Goal: Navigation & Orientation: Go to known website

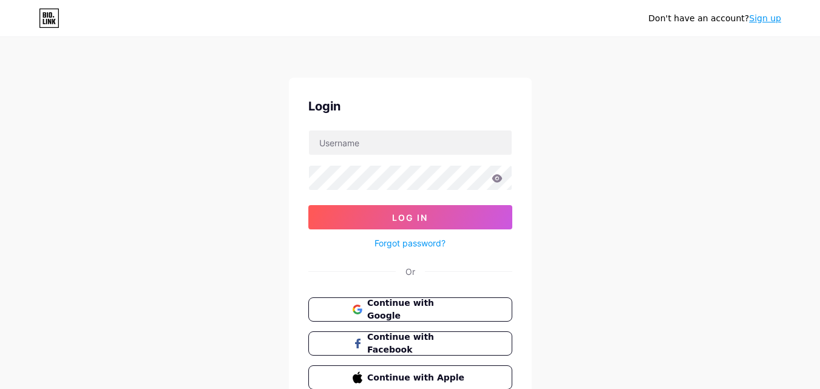
click at [394, 109] on div "Login" at bounding box center [410, 106] width 204 height 18
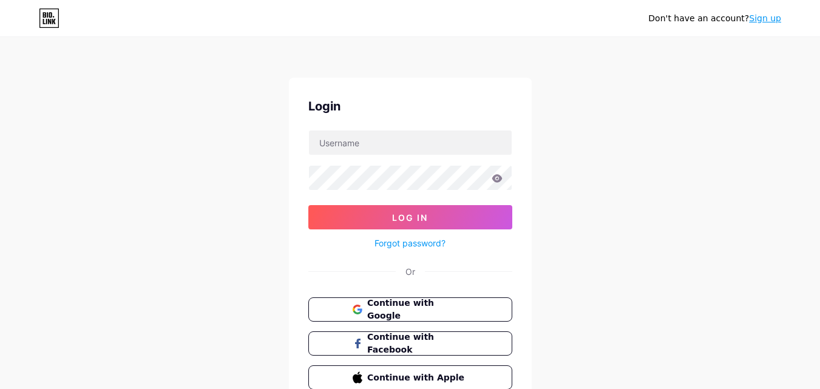
click at [394, 109] on div "Login" at bounding box center [410, 106] width 204 height 18
click at [394, 108] on div "Login" at bounding box center [410, 106] width 204 height 18
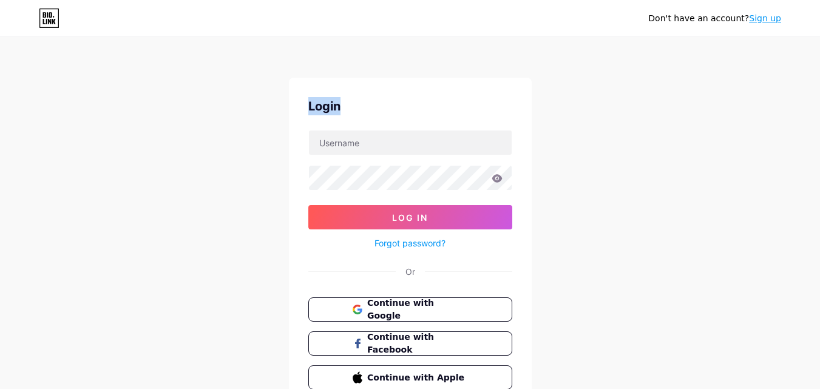
click at [394, 108] on div "Login" at bounding box center [410, 106] width 204 height 18
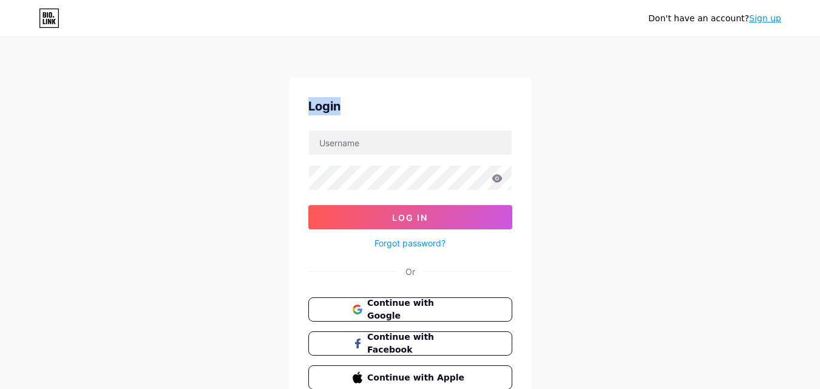
click at [394, 108] on div "Login" at bounding box center [410, 106] width 204 height 18
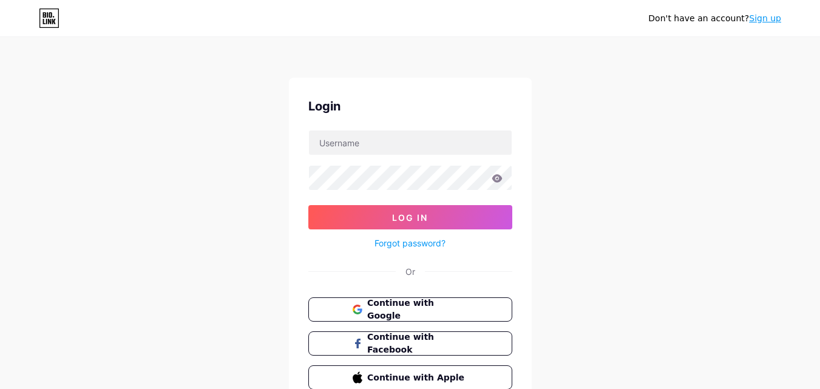
click at [394, 108] on div "Login" at bounding box center [410, 106] width 204 height 18
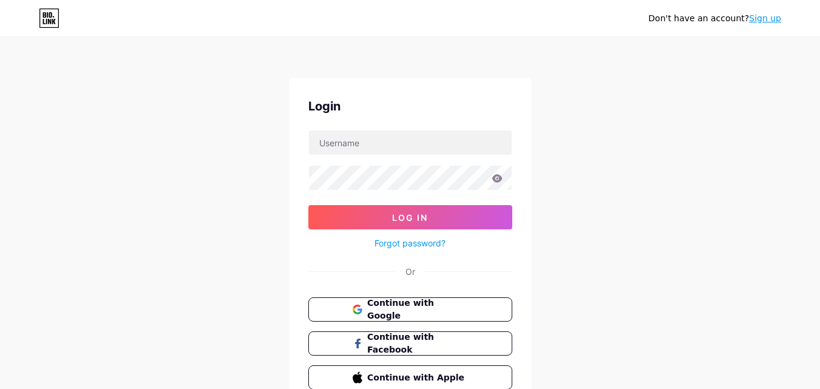
click at [394, 108] on div "Login" at bounding box center [410, 106] width 204 height 18
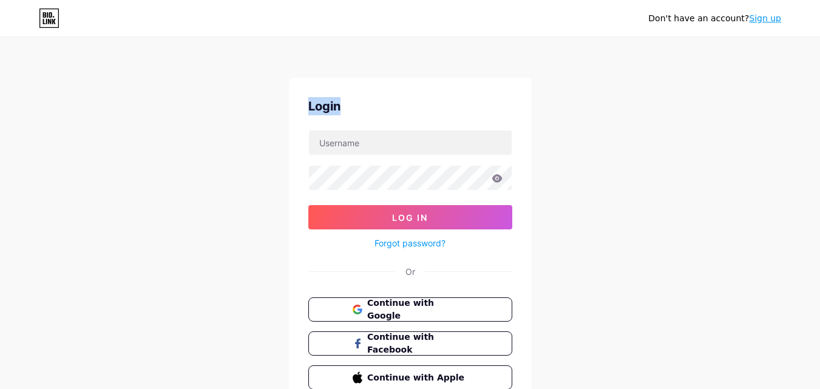
click at [394, 108] on div "Login" at bounding box center [410, 106] width 204 height 18
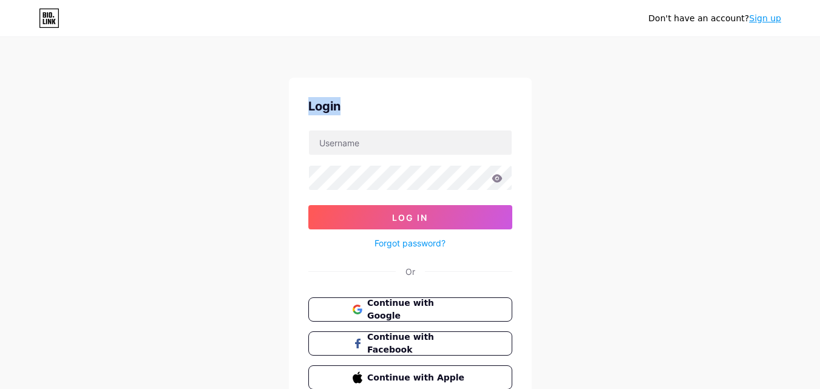
click at [394, 108] on div "Login" at bounding box center [410, 106] width 204 height 18
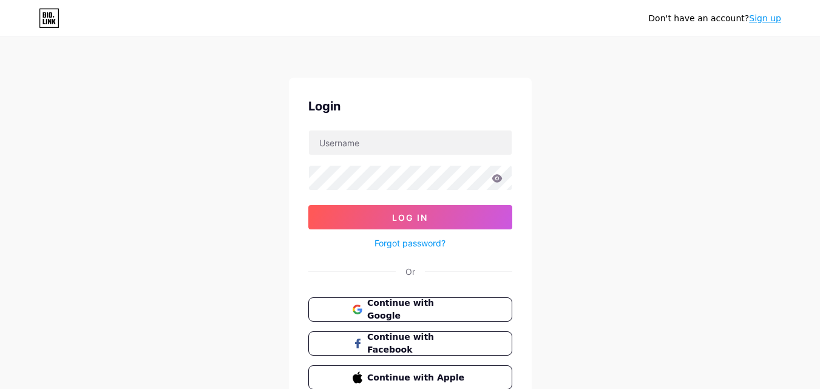
click at [394, 108] on div "Login" at bounding box center [410, 106] width 204 height 18
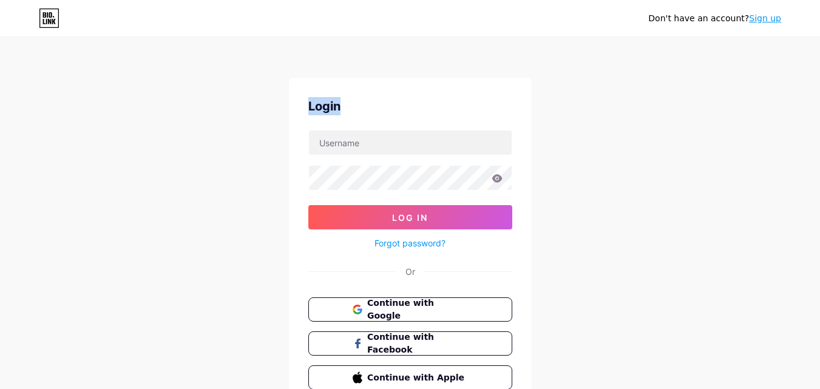
click at [394, 108] on div "Login" at bounding box center [410, 106] width 204 height 18
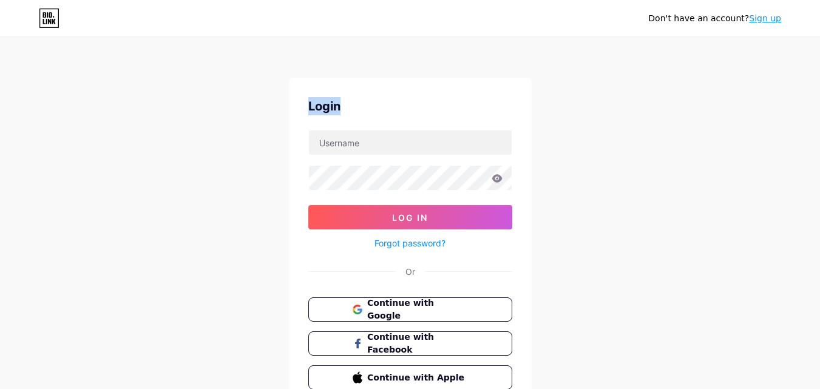
click at [394, 108] on div "Login" at bounding box center [410, 106] width 204 height 18
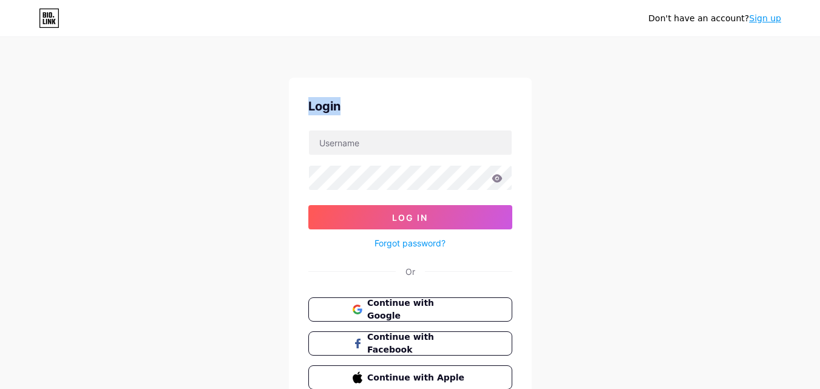
click at [394, 108] on div "Login" at bounding box center [410, 106] width 204 height 18
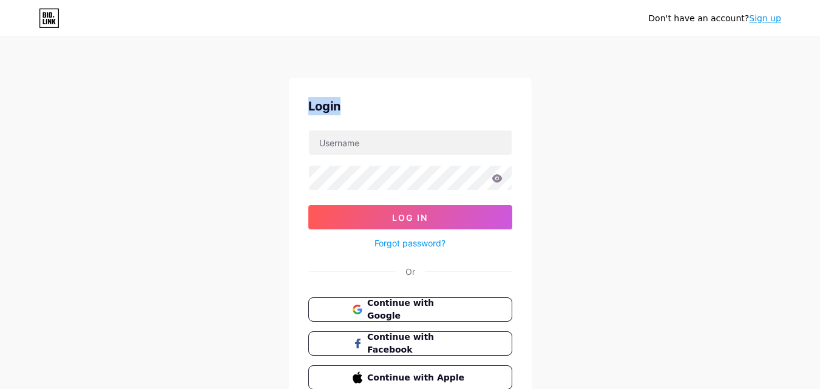
click at [394, 108] on div "Login" at bounding box center [410, 106] width 204 height 18
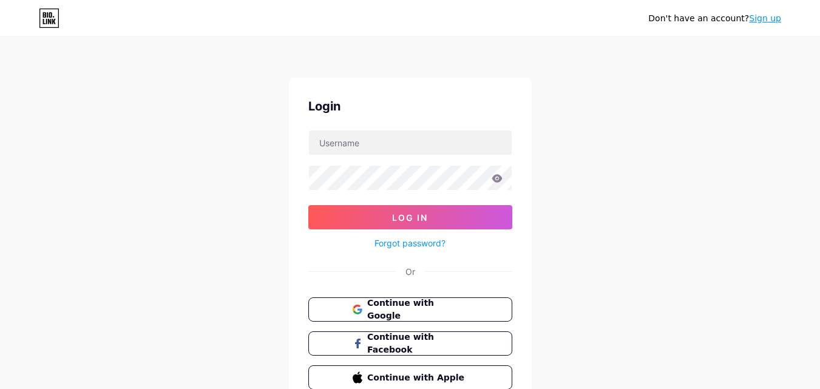
click at [394, 108] on div "Login" at bounding box center [410, 106] width 204 height 18
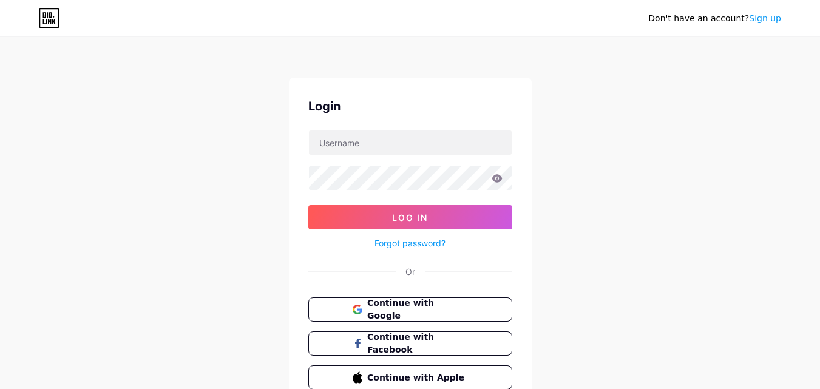
click at [394, 108] on div "Login" at bounding box center [410, 106] width 204 height 18
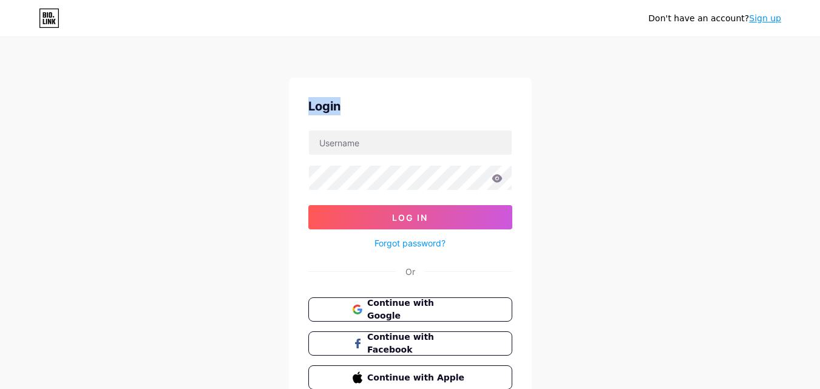
click at [394, 108] on div "Login" at bounding box center [410, 106] width 204 height 18
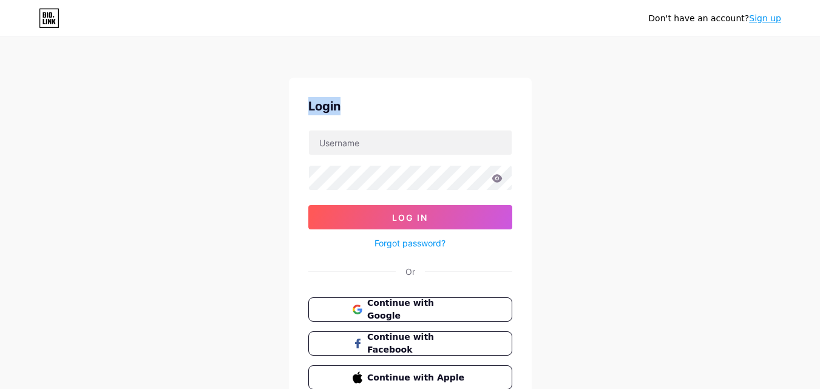
click at [394, 108] on div "Login" at bounding box center [410, 106] width 204 height 18
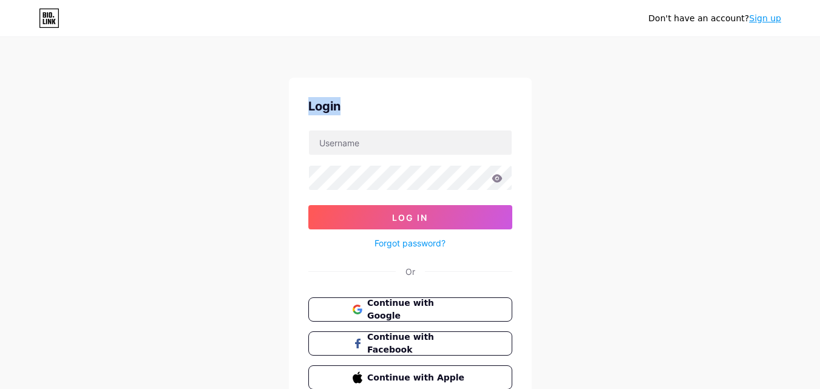
click at [394, 108] on div "Login" at bounding box center [410, 106] width 204 height 18
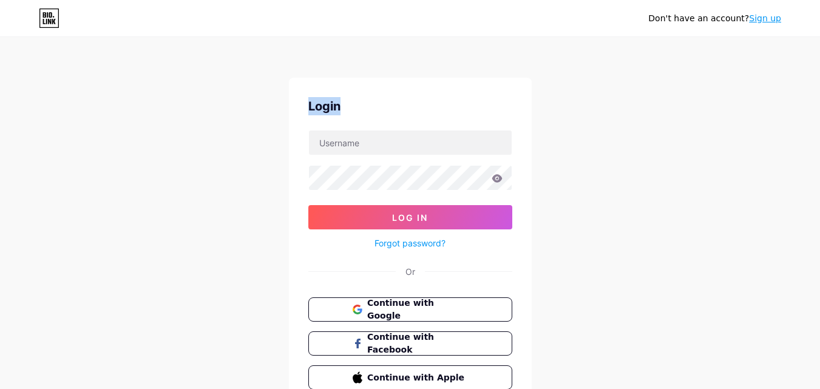
click at [394, 108] on div "Login" at bounding box center [410, 106] width 204 height 18
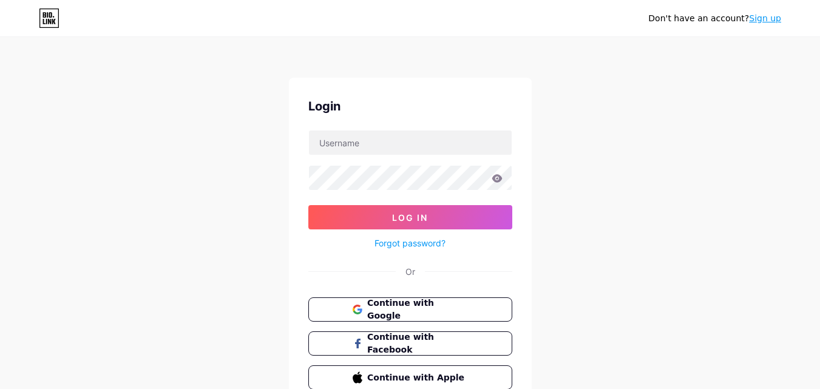
click at [394, 108] on div "Login" at bounding box center [410, 106] width 204 height 18
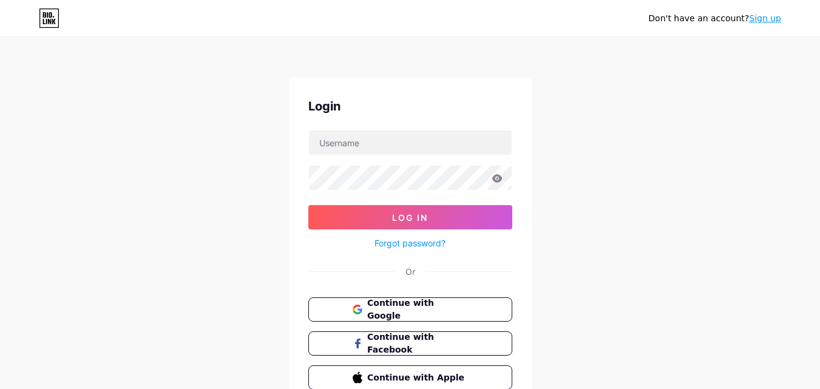
click at [394, 108] on div "Login" at bounding box center [410, 106] width 204 height 18
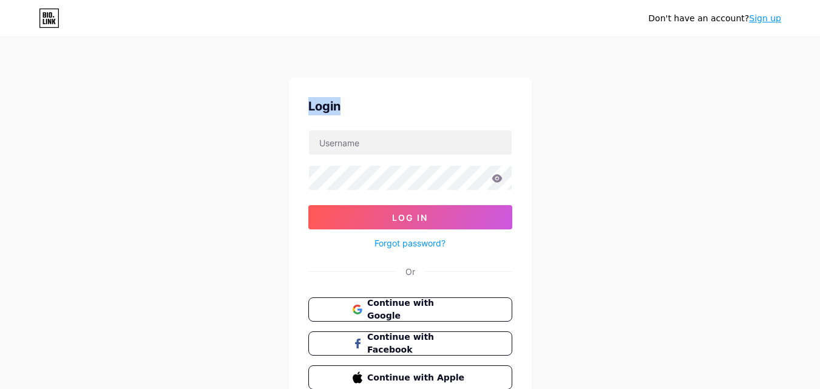
click at [394, 108] on div "Login" at bounding box center [410, 106] width 204 height 18
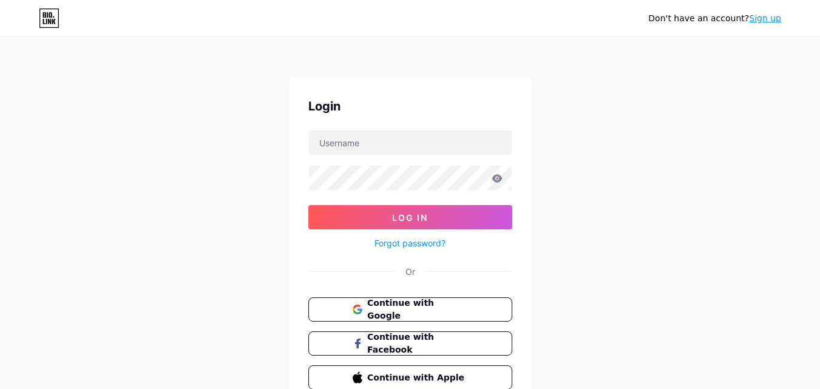
click at [394, 108] on div "Login" at bounding box center [410, 106] width 204 height 18
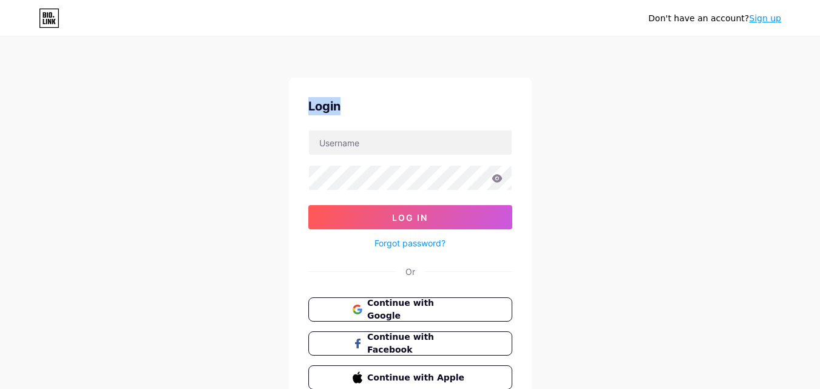
click at [394, 108] on div "Login" at bounding box center [410, 106] width 204 height 18
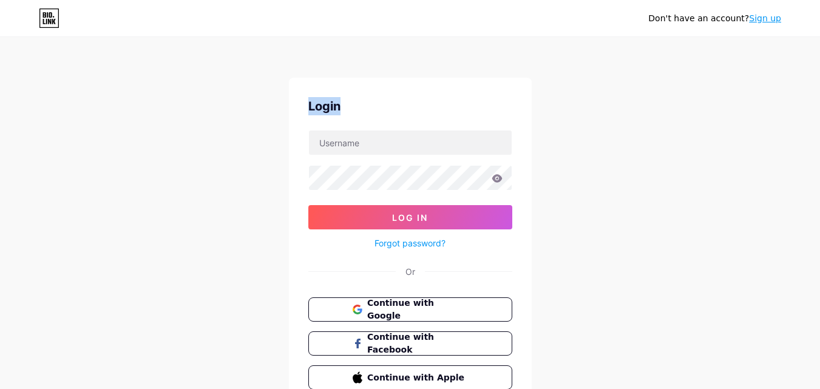
click at [394, 108] on div "Login" at bounding box center [410, 106] width 204 height 18
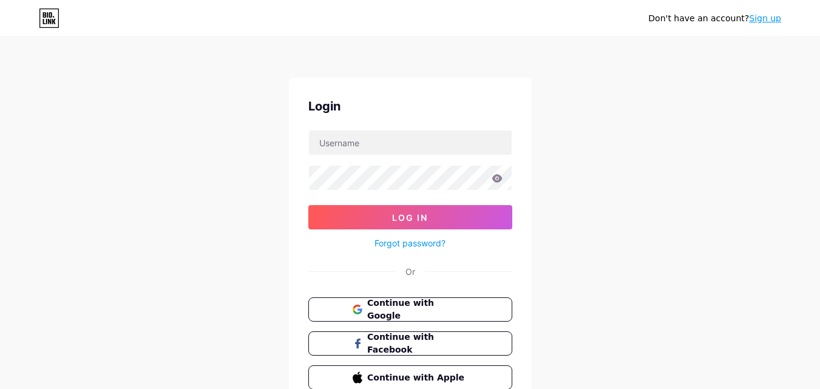
click at [394, 108] on div "Login" at bounding box center [410, 106] width 204 height 18
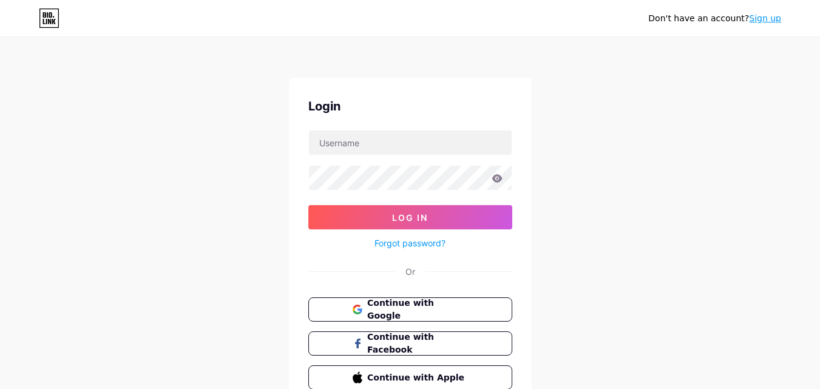
click at [394, 108] on div "Login" at bounding box center [410, 106] width 204 height 18
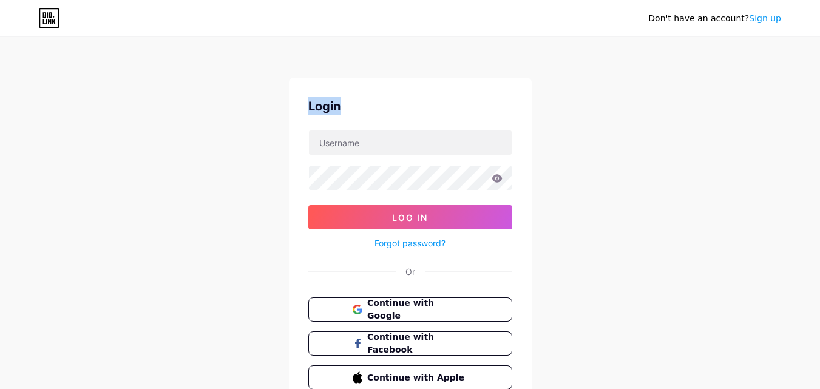
click at [394, 108] on div "Login" at bounding box center [410, 106] width 204 height 18
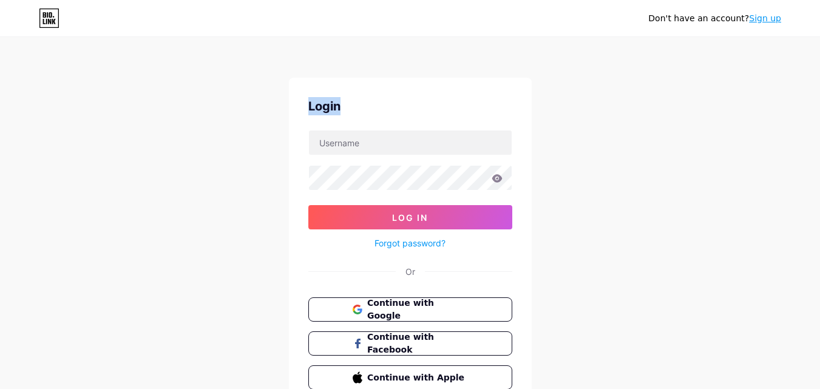
click at [394, 108] on div "Login" at bounding box center [410, 106] width 204 height 18
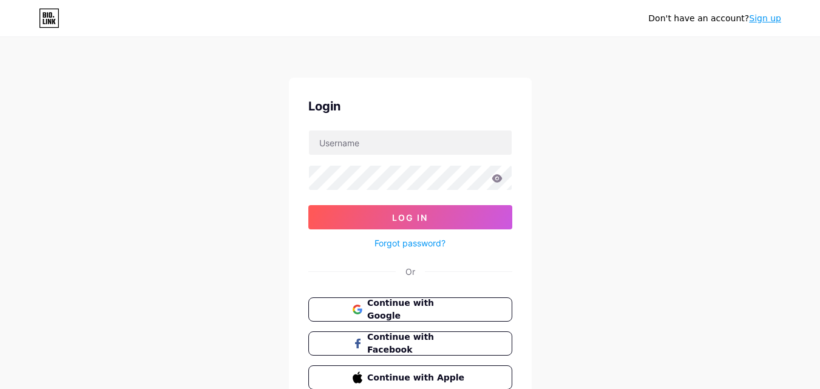
click at [394, 108] on div "Login" at bounding box center [410, 106] width 204 height 18
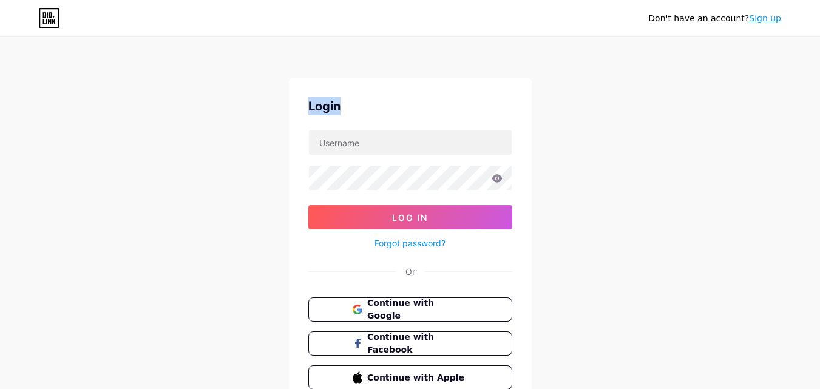
click at [394, 108] on div "Login" at bounding box center [410, 106] width 204 height 18
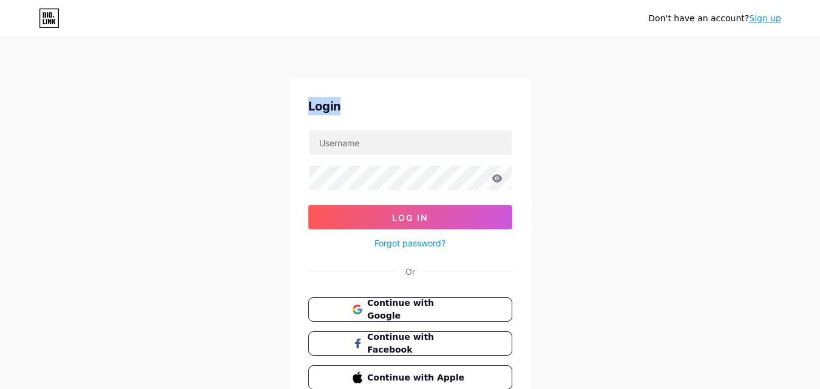
click at [394, 108] on div "Login" at bounding box center [410, 106] width 204 height 18
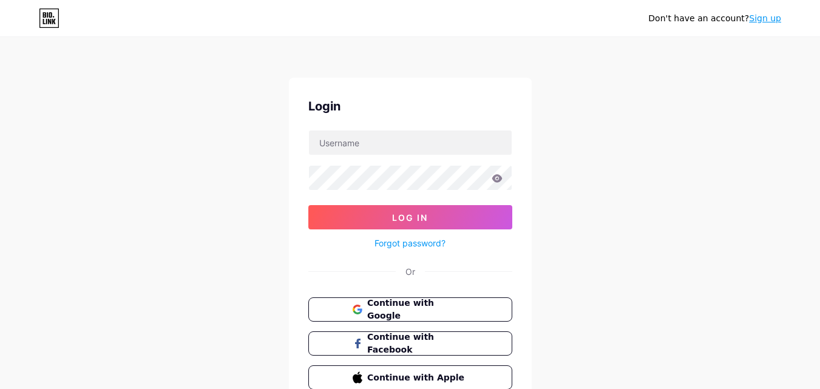
click at [394, 108] on div "Login" at bounding box center [410, 106] width 204 height 18
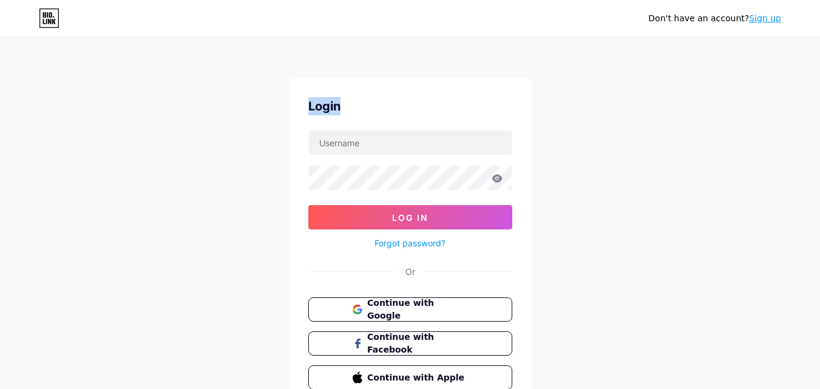
click at [394, 108] on div "Login" at bounding box center [410, 106] width 204 height 18
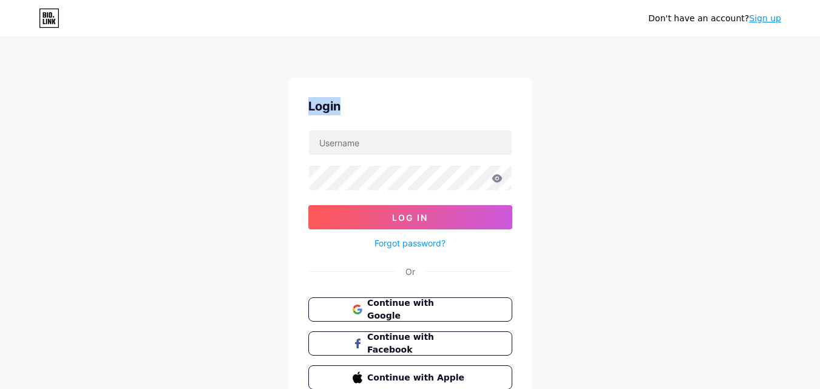
click at [394, 108] on div "Login" at bounding box center [410, 106] width 204 height 18
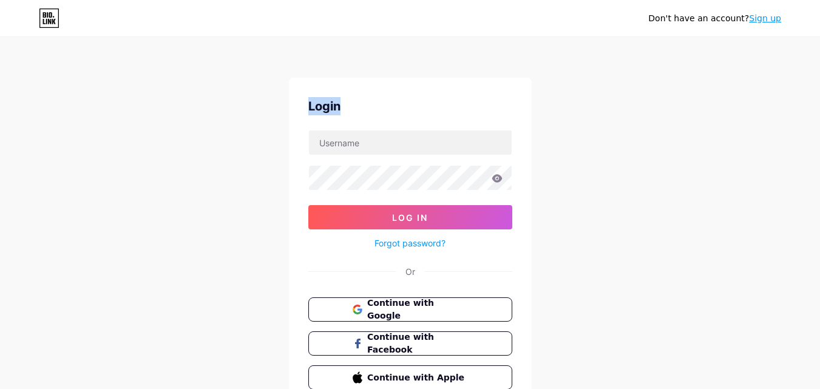
click at [394, 108] on div "Login" at bounding box center [410, 106] width 204 height 18
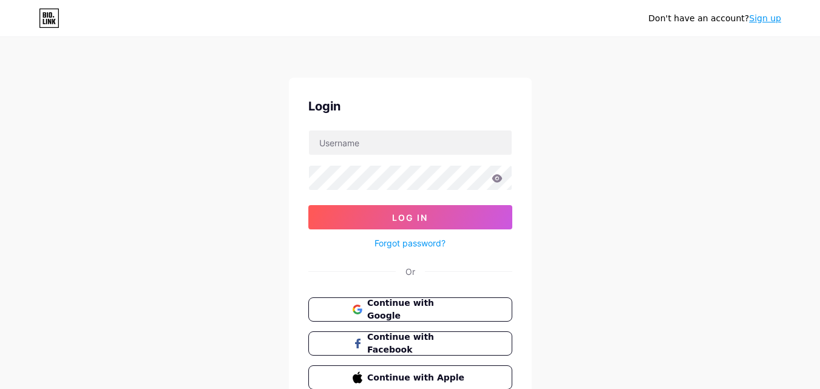
click at [394, 108] on div "Login" at bounding box center [410, 106] width 204 height 18
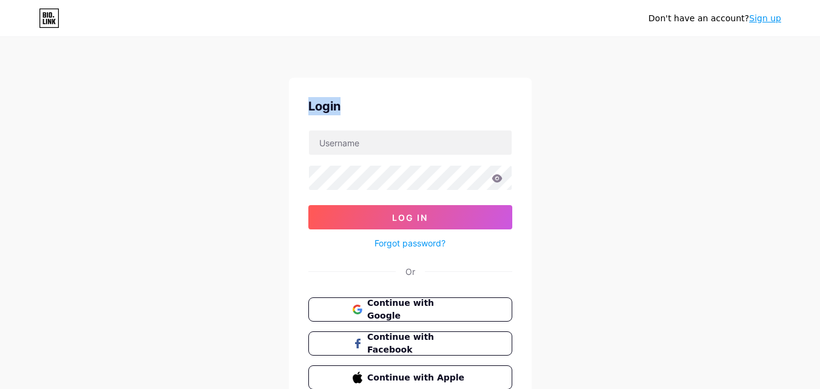
click at [394, 108] on div "Login" at bounding box center [410, 106] width 204 height 18
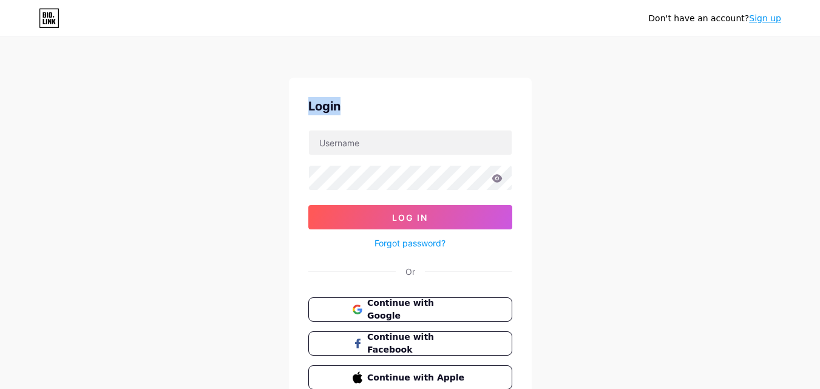
click at [394, 108] on div "Login" at bounding box center [410, 106] width 204 height 18
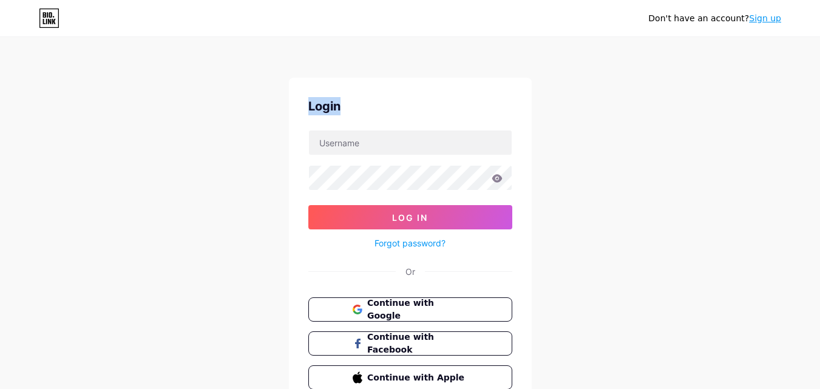
click at [394, 108] on div "Login" at bounding box center [410, 106] width 204 height 18
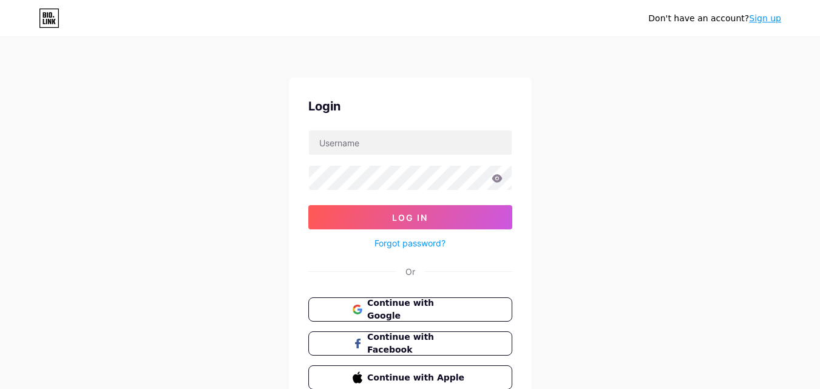
click at [394, 108] on div "Login" at bounding box center [410, 106] width 204 height 18
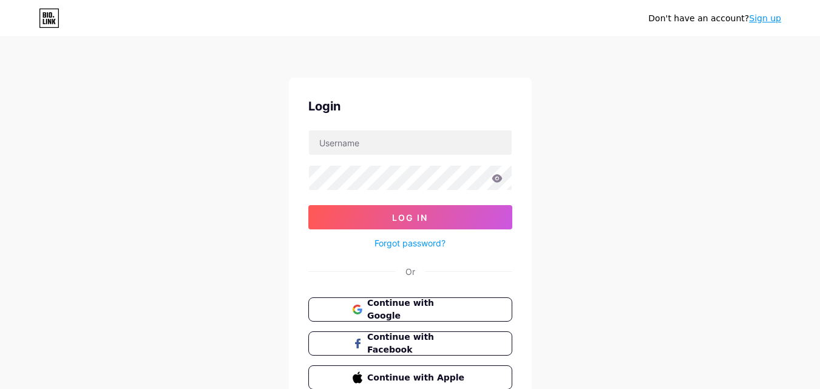
click at [394, 108] on div "Login" at bounding box center [410, 106] width 204 height 18
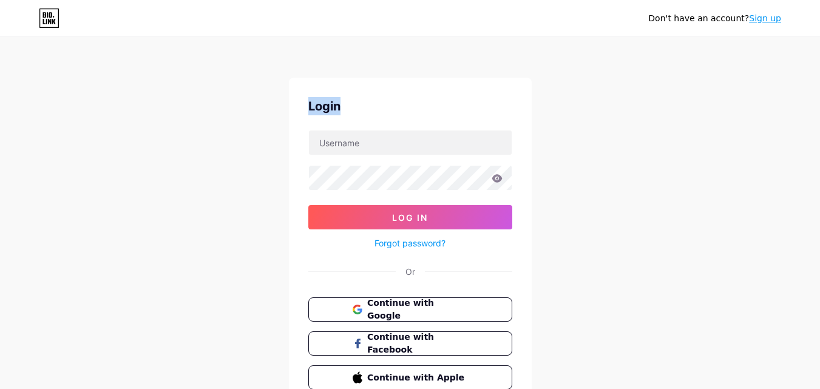
click at [394, 108] on div "Login" at bounding box center [410, 106] width 204 height 18
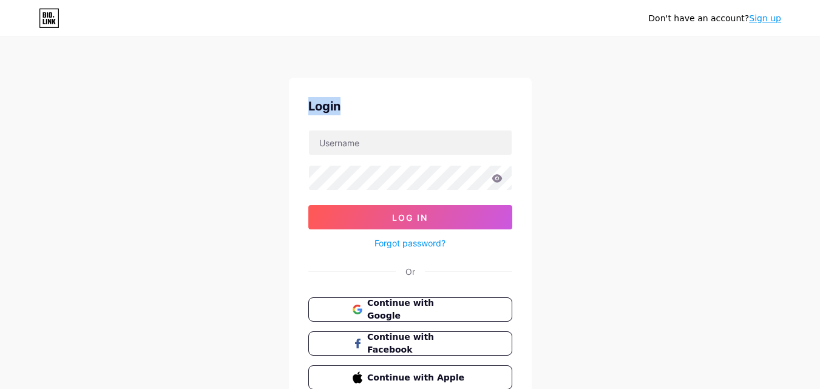
click at [394, 108] on div "Login" at bounding box center [410, 106] width 204 height 18
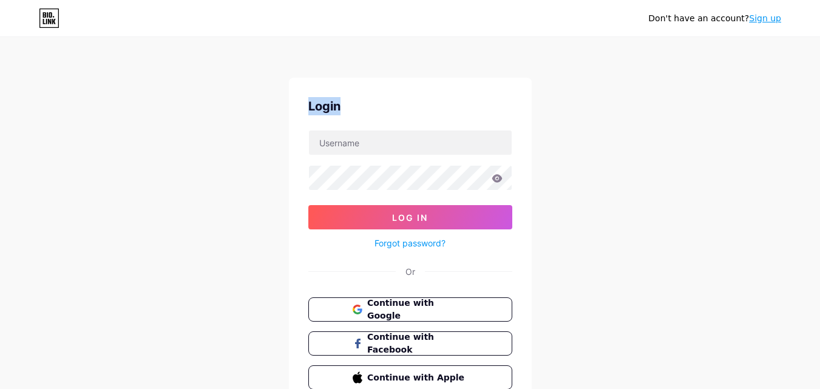
click at [394, 108] on div "Login" at bounding box center [410, 106] width 204 height 18
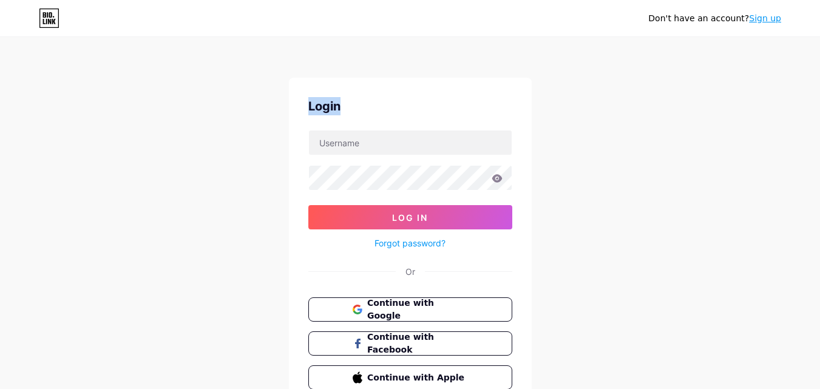
click at [394, 108] on div "Login" at bounding box center [410, 106] width 204 height 18
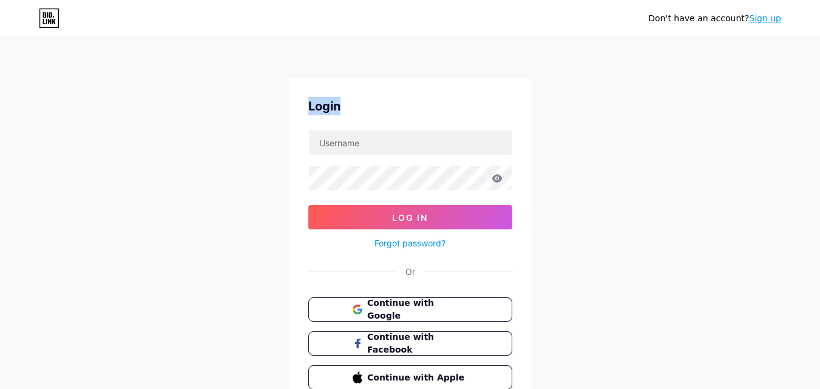
click at [394, 108] on div "Login" at bounding box center [410, 106] width 204 height 18
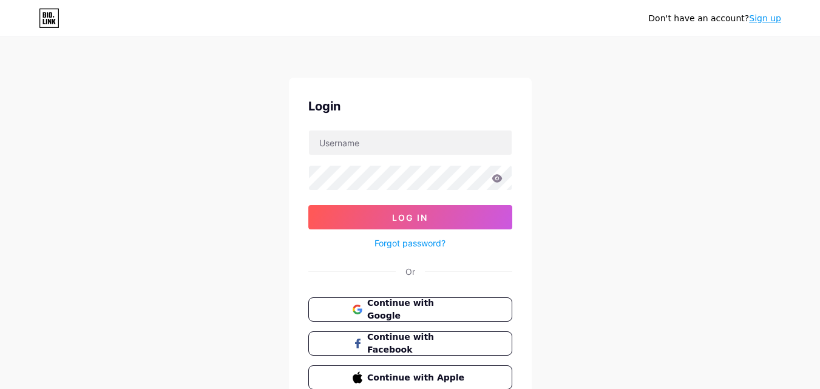
click at [394, 108] on div "Login" at bounding box center [410, 106] width 204 height 18
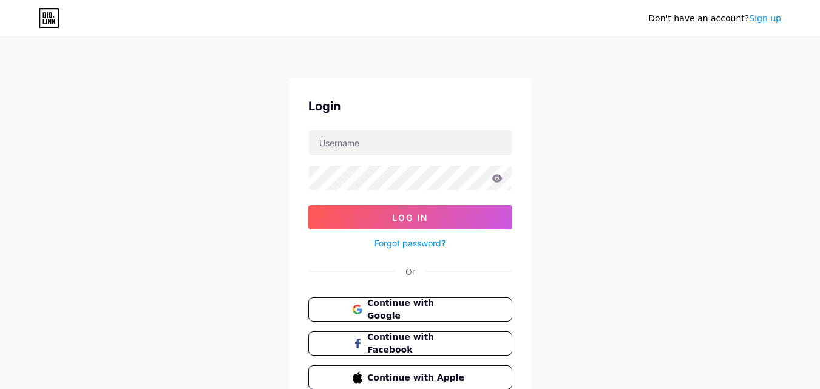
click at [394, 108] on div "Login" at bounding box center [410, 106] width 204 height 18
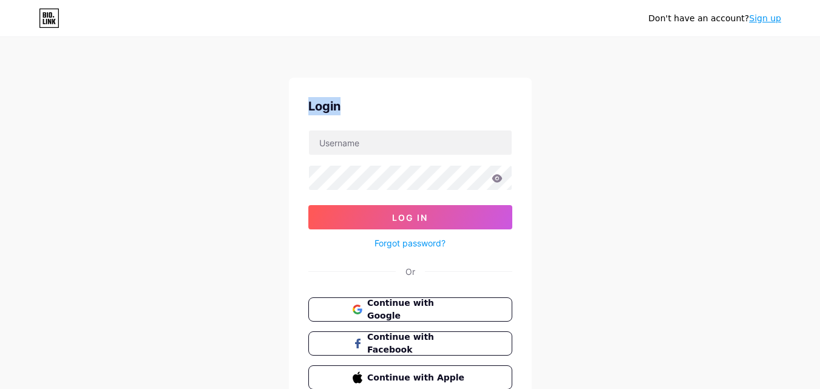
click at [394, 108] on div "Login" at bounding box center [410, 106] width 204 height 18
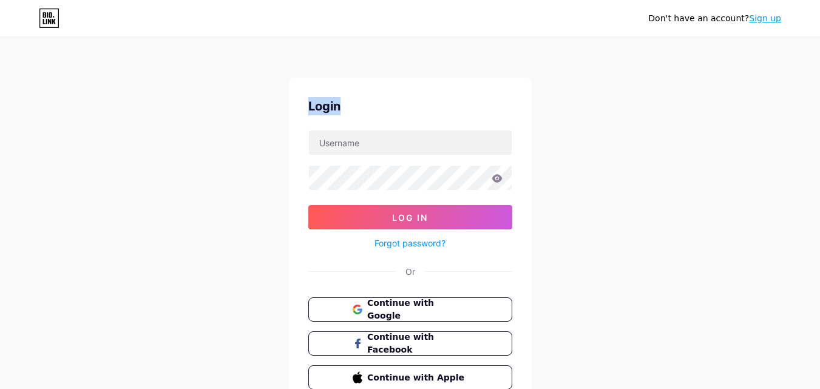
click at [394, 108] on div "Login" at bounding box center [410, 106] width 204 height 18
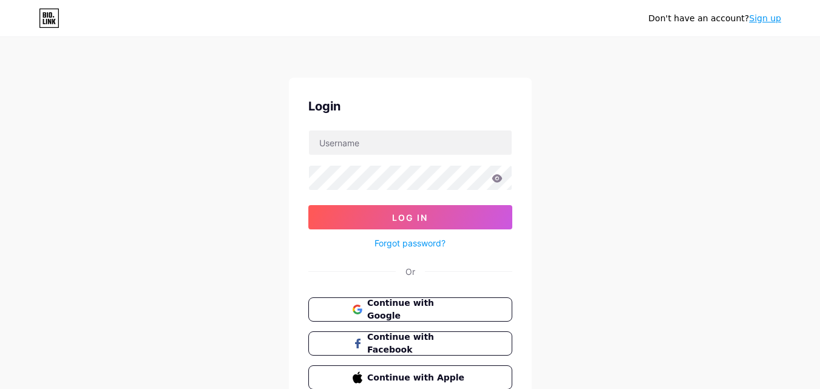
click at [395, 109] on div "Login" at bounding box center [410, 106] width 204 height 18
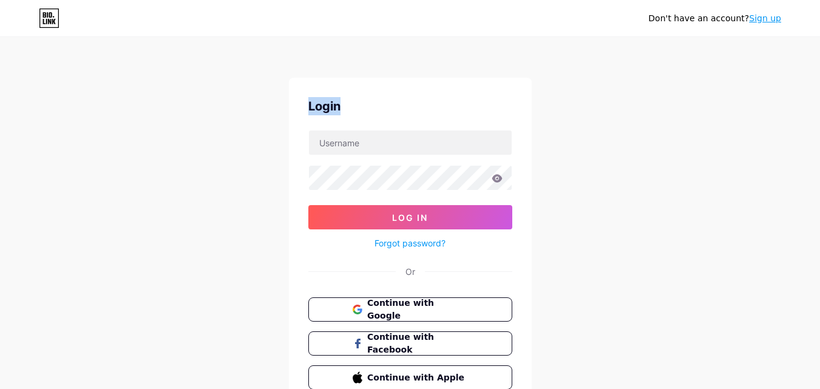
click at [395, 109] on div "Login" at bounding box center [410, 106] width 204 height 18
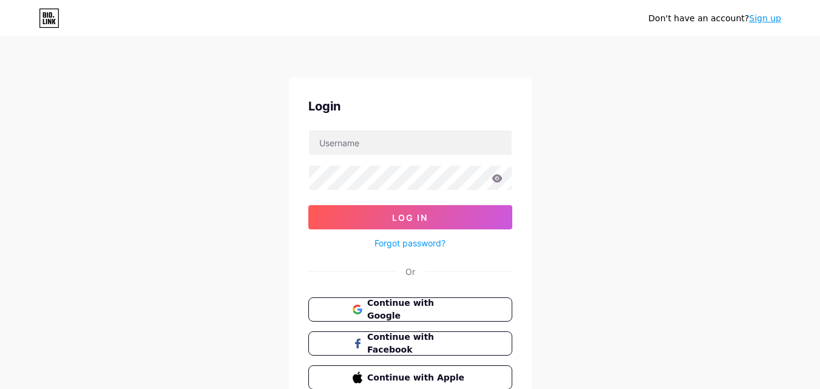
click at [395, 109] on div "Login" at bounding box center [410, 106] width 204 height 18
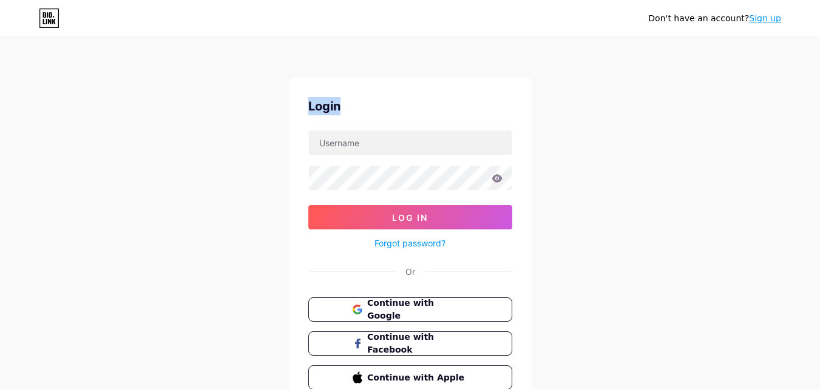
click at [395, 109] on div "Login" at bounding box center [410, 106] width 204 height 18
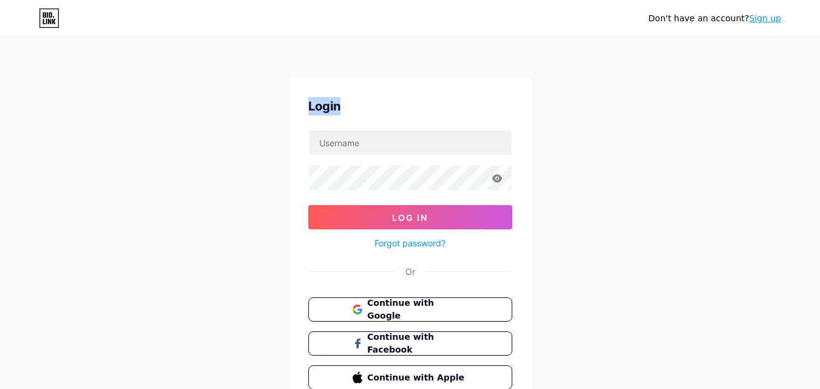
click at [395, 109] on div "Login" at bounding box center [410, 106] width 204 height 18
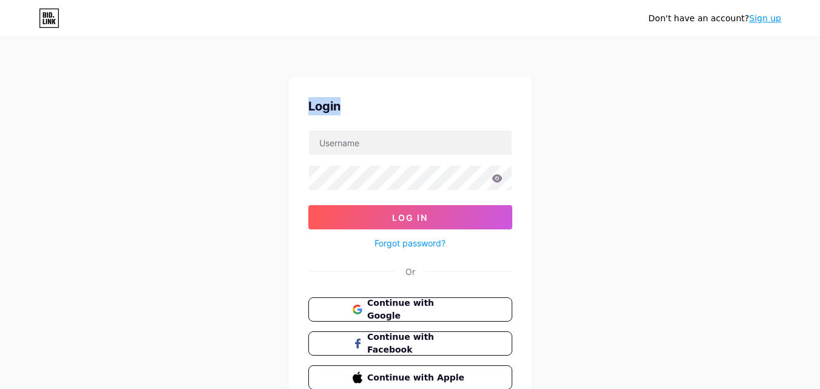
click at [395, 109] on div "Login" at bounding box center [410, 106] width 204 height 18
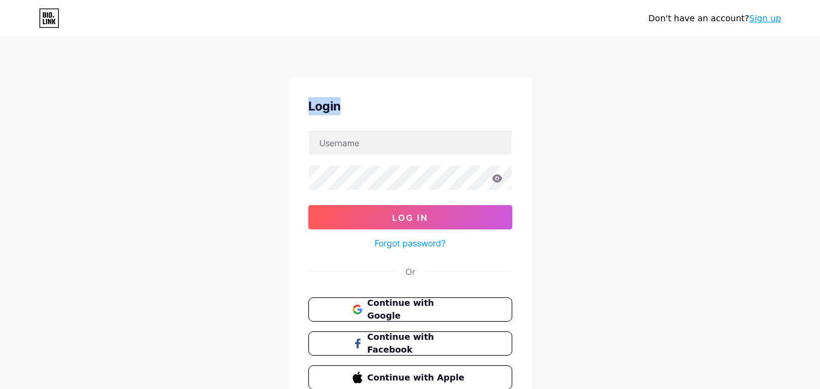
click at [395, 109] on div "Login" at bounding box center [410, 106] width 204 height 18
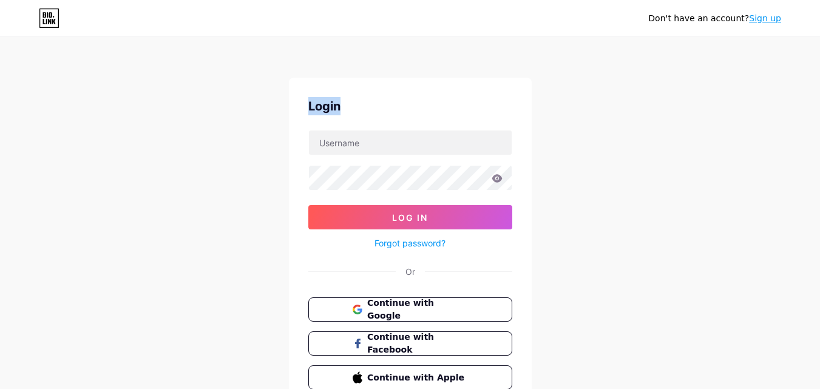
click at [395, 109] on div "Login" at bounding box center [410, 106] width 204 height 18
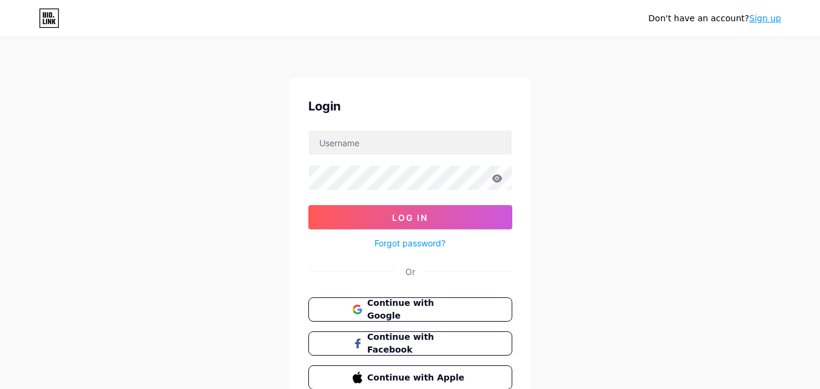
click at [395, 109] on div "Login" at bounding box center [410, 106] width 204 height 18
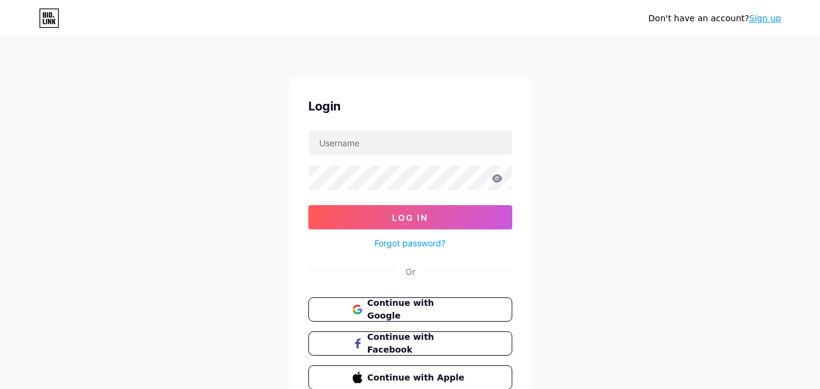
click at [395, 109] on div "Login" at bounding box center [410, 106] width 204 height 18
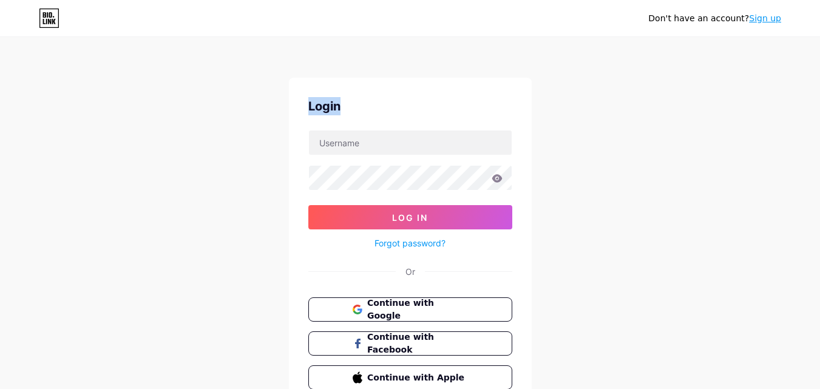
click at [395, 109] on div "Login" at bounding box center [410, 106] width 204 height 18
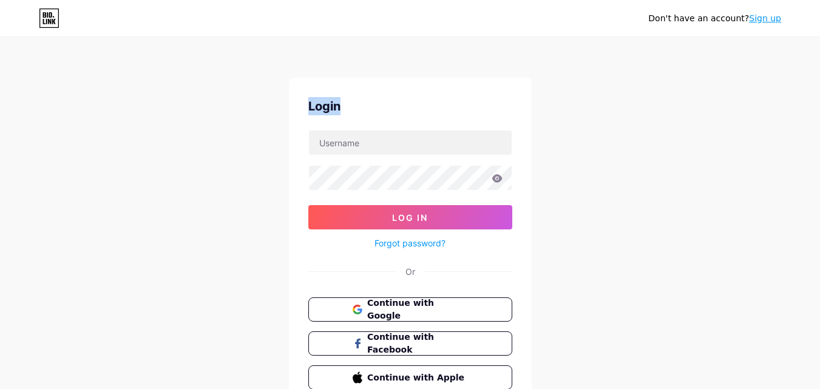
click at [395, 109] on div "Login" at bounding box center [410, 106] width 204 height 18
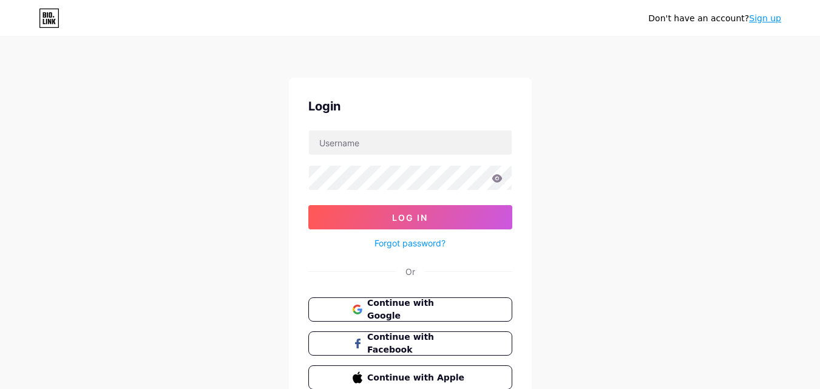
click at [395, 109] on div "Login" at bounding box center [410, 106] width 204 height 18
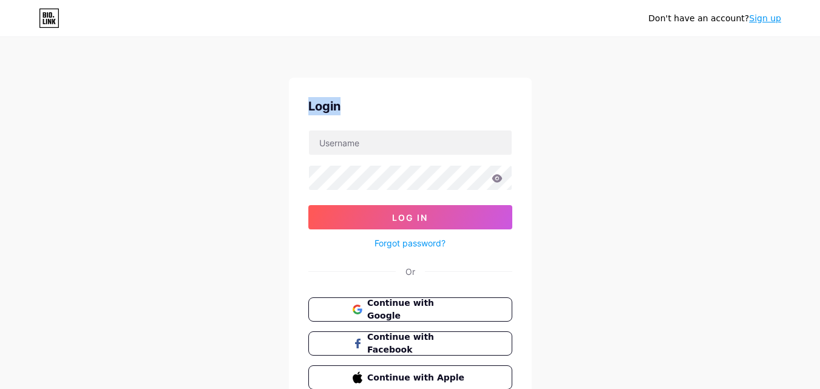
click at [395, 109] on div "Login" at bounding box center [410, 106] width 204 height 18
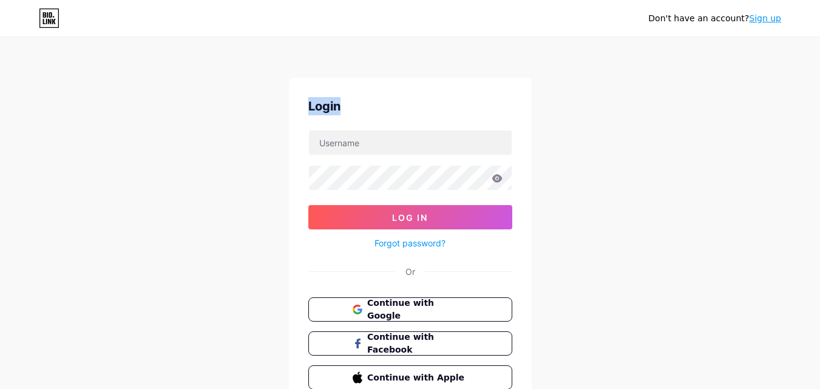
click at [395, 109] on div "Login" at bounding box center [410, 106] width 204 height 18
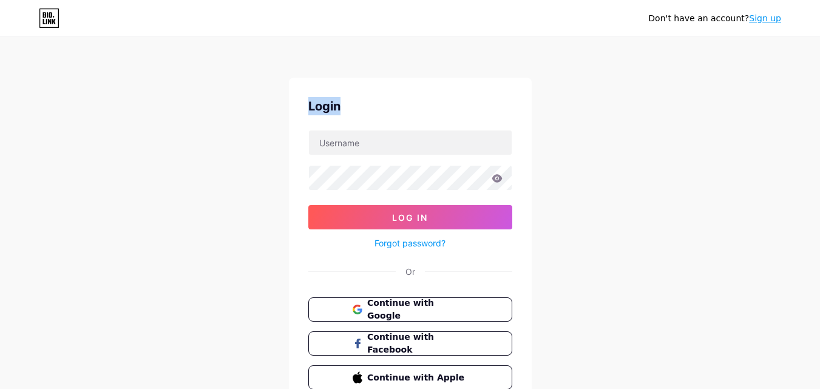
click at [395, 109] on div "Login" at bounding box center [410, 106] width 204 height 18
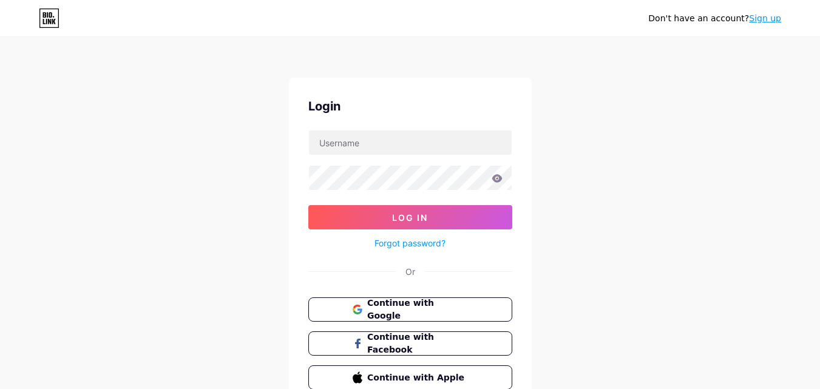
click at [395, 109] on div "Login" at bounding box center [410, 106] width 204 height 18
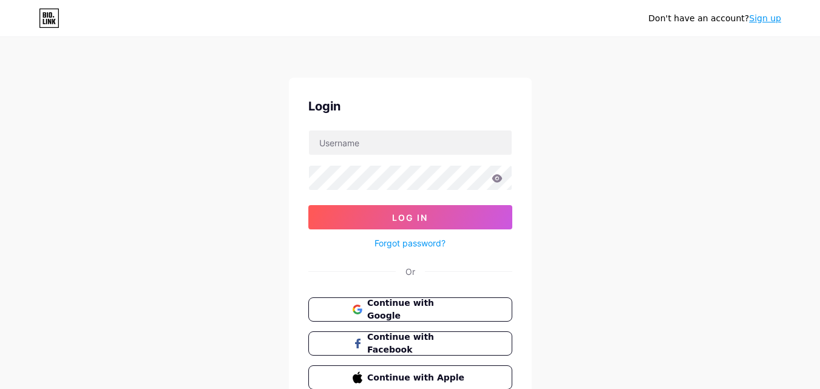
click at [395, 109] on div "Login" at bounding box center [410, 106] width 204 height 18
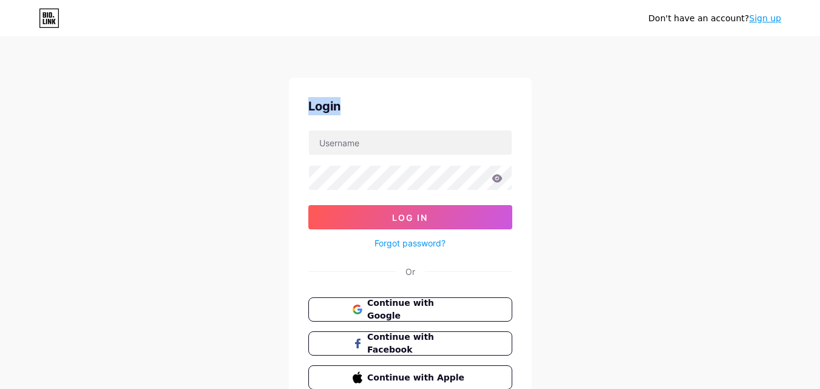
click at [395, 109] on div "Login" at bounding box center [410, 106] width 204 height 18
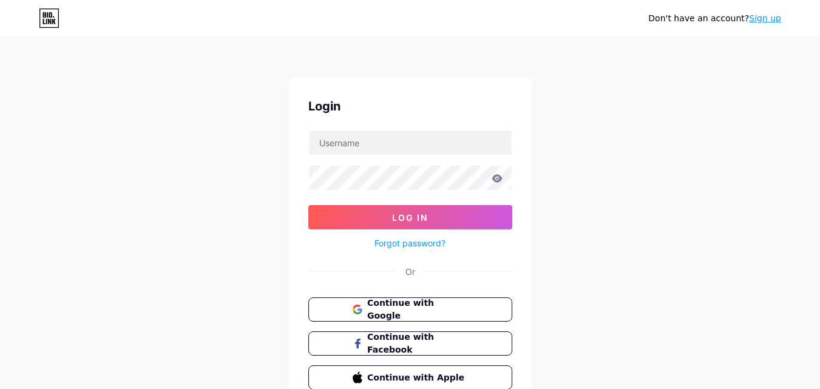
click at [395, 109] on div "Login" at bounding box center [410, 106] width 204 height 18
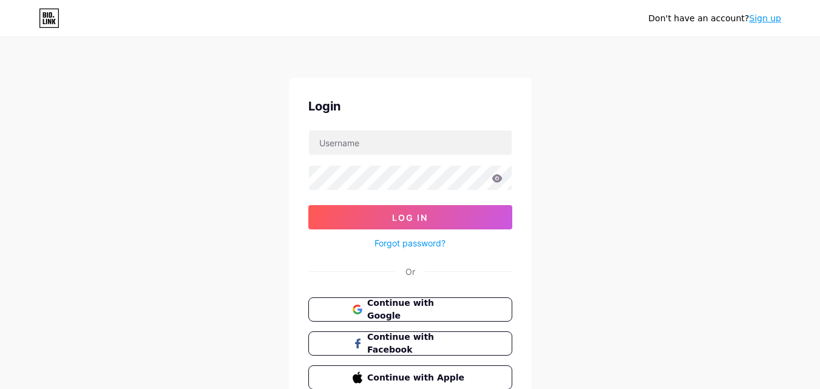
click at [395, 109] on div "Login" at bounding box center [410, 106] width 204 height 18
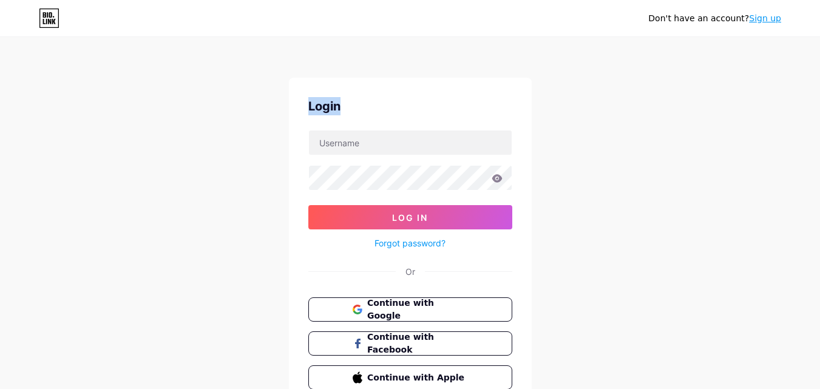
click at [395, 109] on div "Login" at bounding box center [410, 106] width 204 height 18
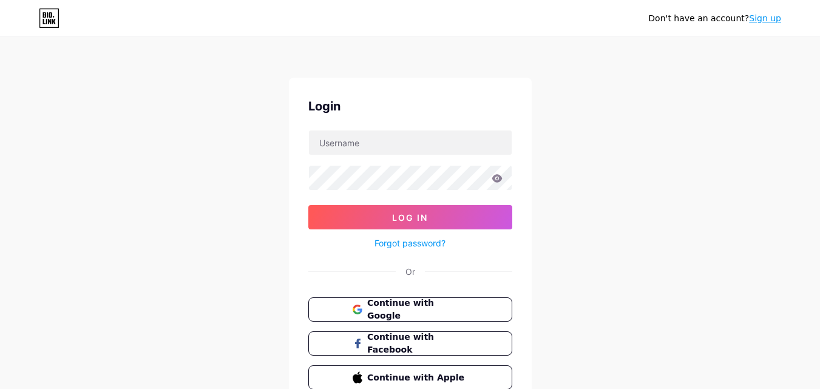
click at [395, 109] on div "Login" at bounding box center [410, 106] width 204 height 18
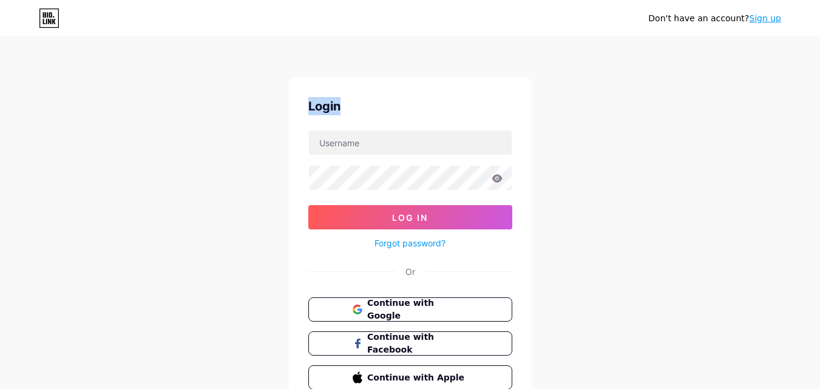
click at [395, 109] on div "Login" at bounding box center [410, 106] width 204 height 18
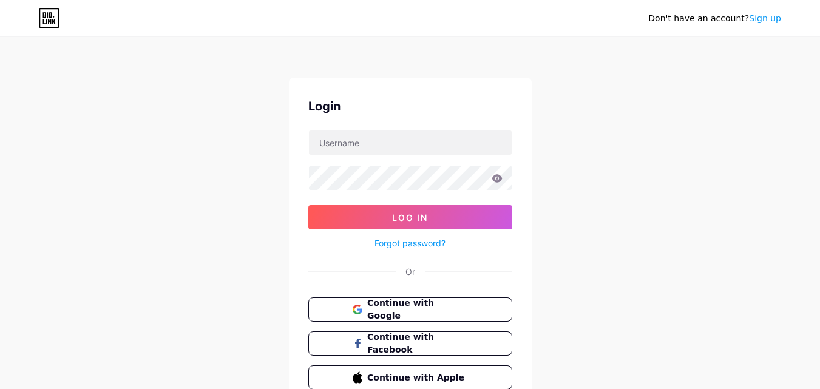
click at [395, 109] on div "Login" at bounding box center [410, 106] width 204 height 18
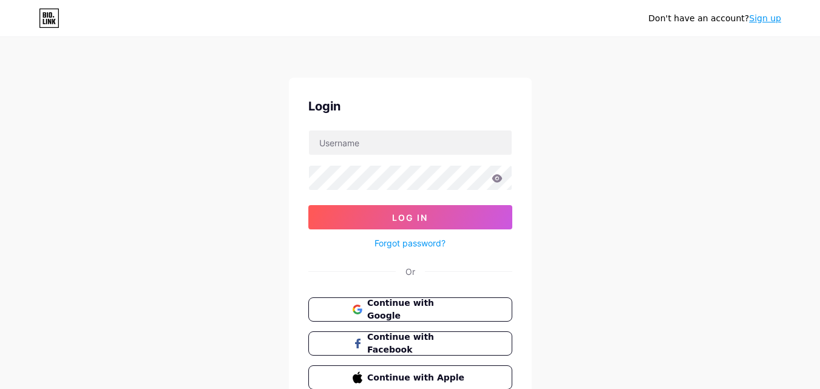
click at [395, 109] on div "Login" at bounding box center [410, 106] width 204 height 18
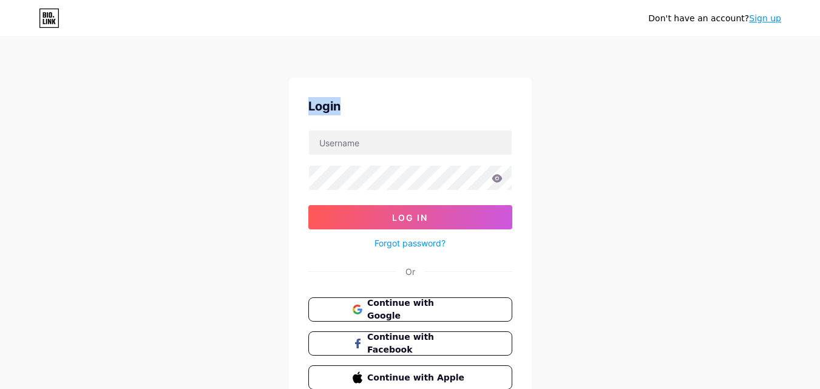
click at [395, 109] on div "Login" at bounding box center [410, 106] width 204 height 18
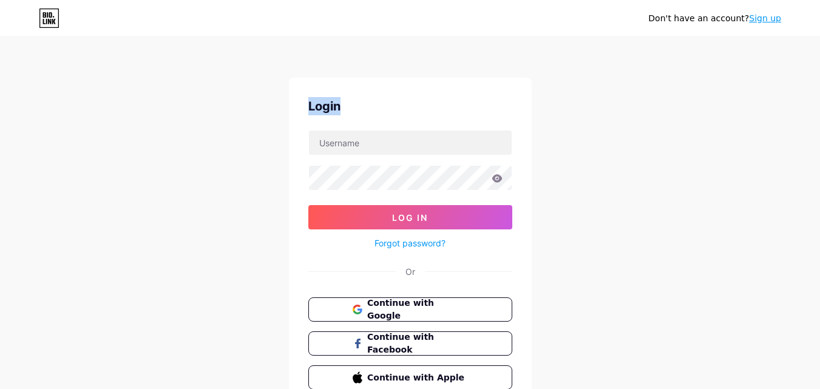
click at [395, 109] on div "Login" at bounding box center [410, 106] width 204 height 18
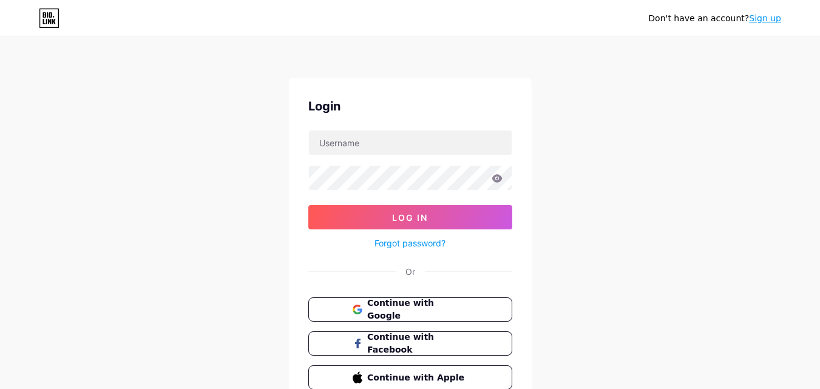
click at [395, 109] on div "Login" at bounding box center [410, 106] width 204 height 18
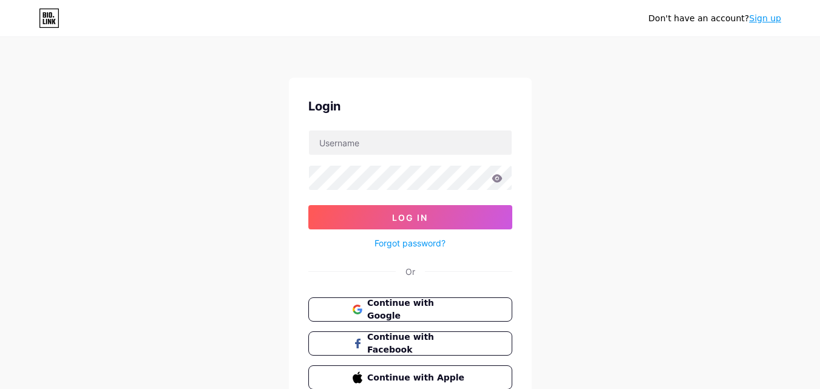
click at [395, 109] on div "Login" at bounding box center [410, 106] width 204 height 18
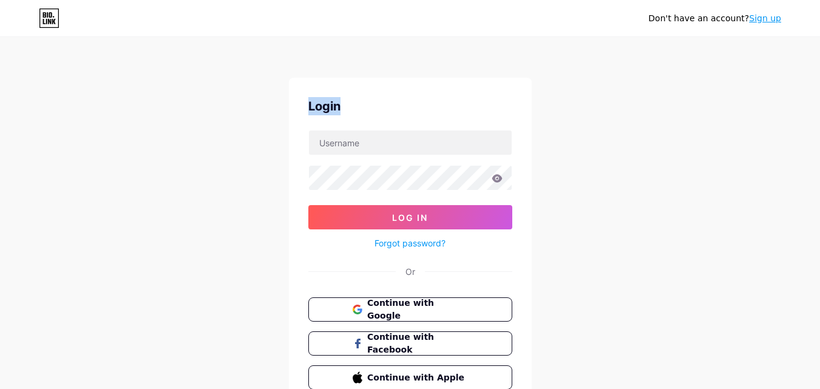
click at [395, 109] on div "Login" at bounding box center [410, 106] width 204 height 18
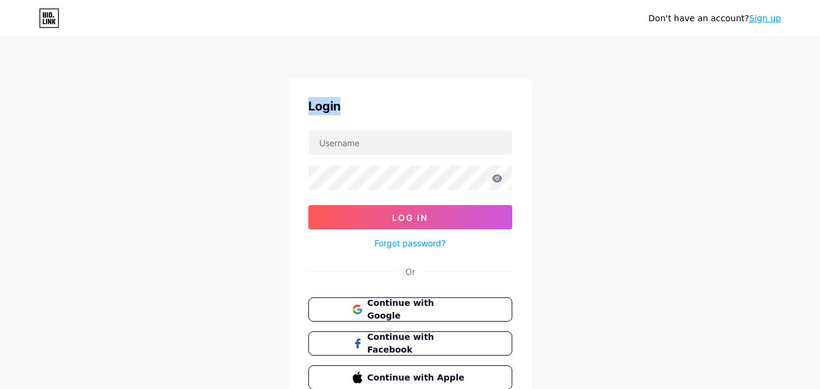
click at [395, 109] on div "Login" at bounding box center [410, 106] width 204 height 18
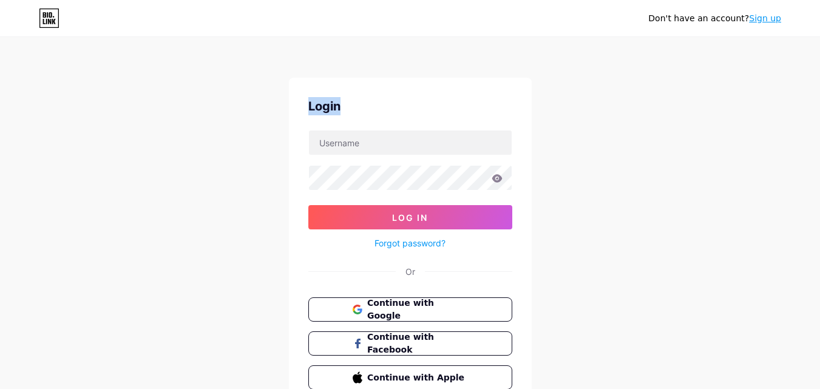
click at [395, 109] on div "Login" at bounding box center [410, 106] width 204 height 18
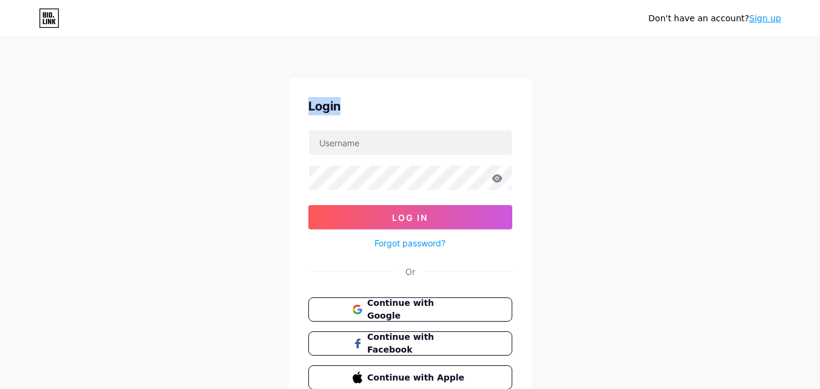
click at [395, 109] on div "Login" at bounding box center [410, 106] width 204 height 18
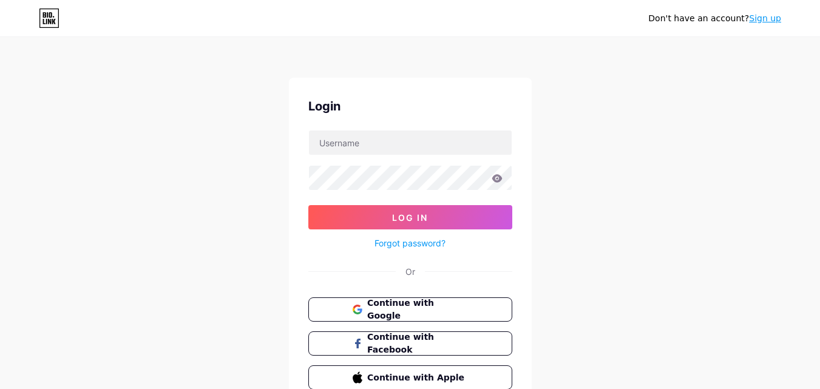
click at [395, 109] on div "Login" at bounding box center [410, 106] width 204 height 18
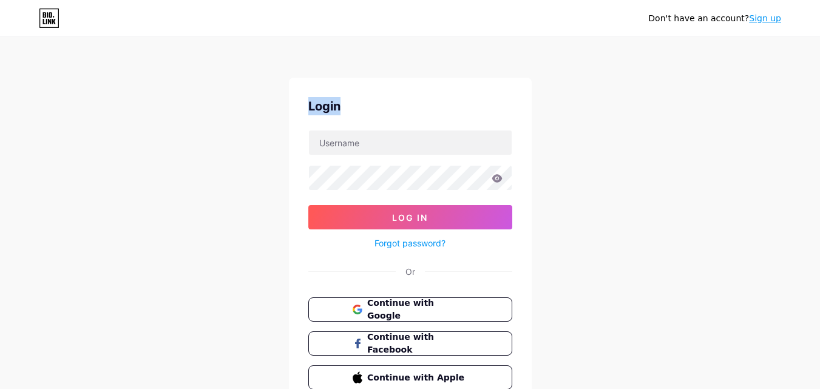
click at [395, 109] on div "Login" at bounding box center [410, 106] width 204 height 18
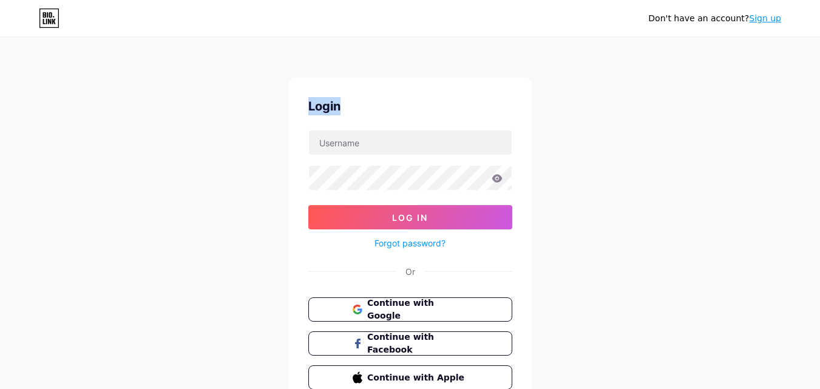
click at [395, 109] on div "Login" at bounding box center [410, 106] width 204 height 18
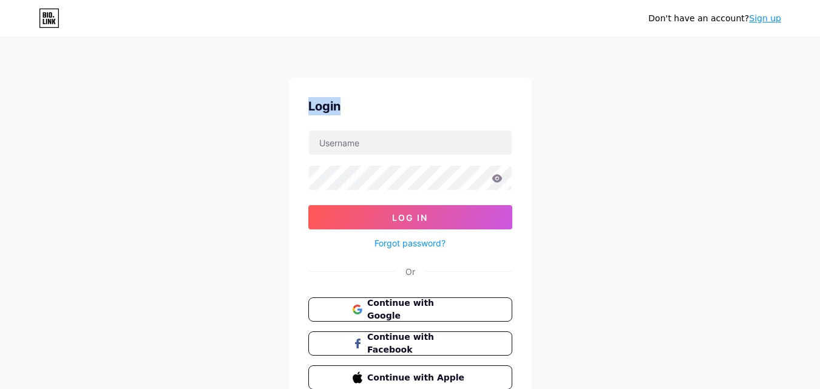
click at [395, 109] on div "Login" at bounding box center [410, 106] width 204 height 18
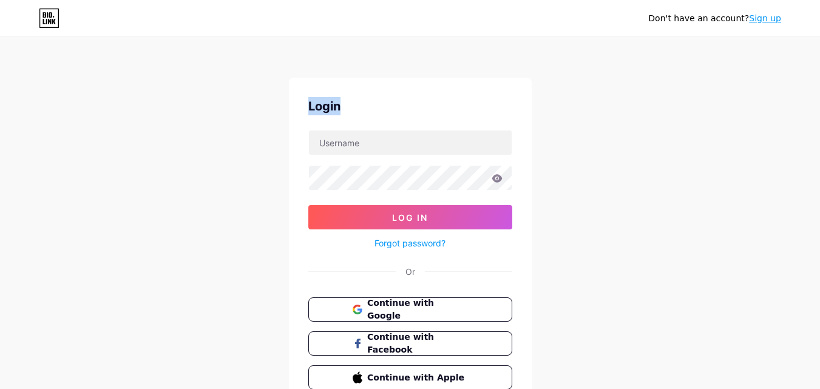
click at [395, 109] on div "Login" at bounding box center [410, 106] width 204 height 18
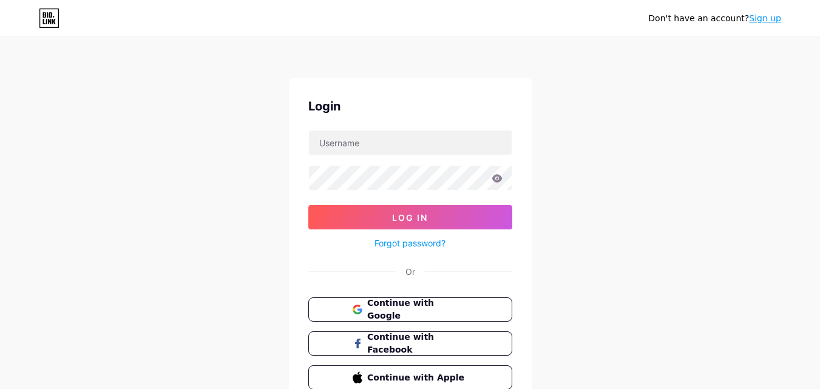
click at [395, 109] on div "Login" at bounding box center [410, 106] width 204 height 18
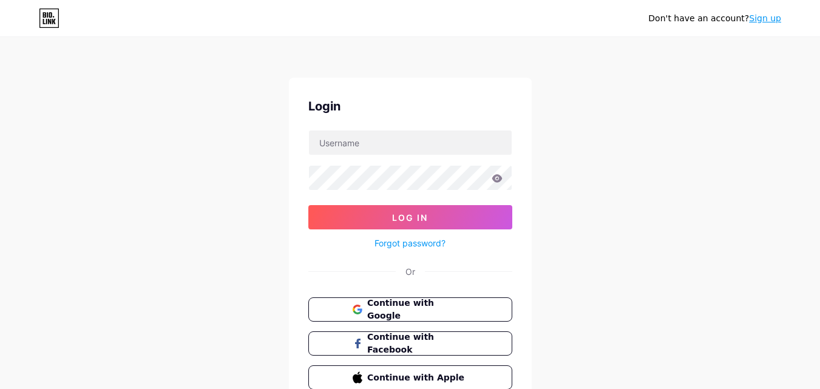
click at [395, 109] on div "Login" at bounding box center [410, 106] width 204 height 18
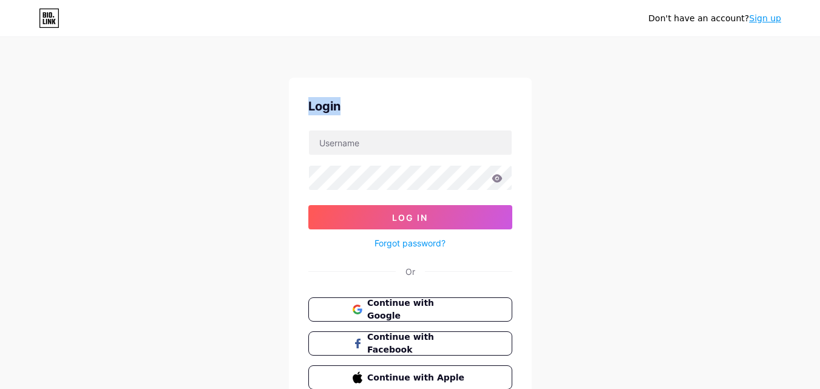
click at [395, 109] on div "Login" at bounding box center [410, 106] width 204 height 18
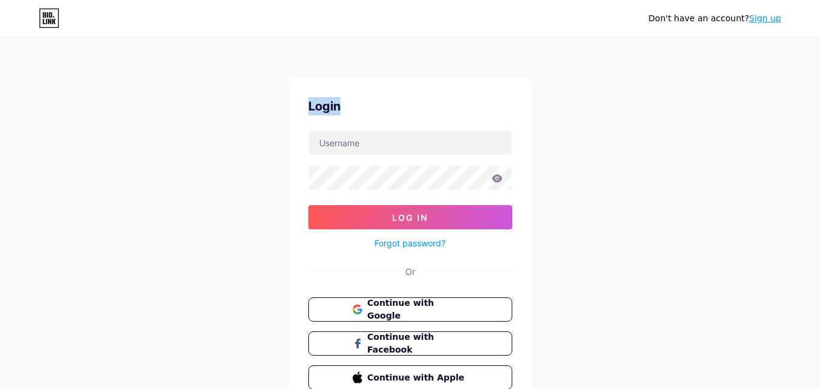
click at [395, 109] on div "Login" at bounding box center [410, 106] width 204 height 18
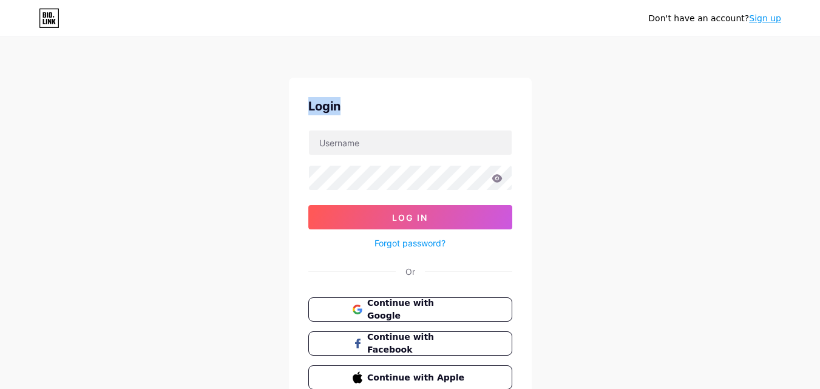
click at [395, 109] on div "Login" at bounding box center [410, 106] width 204 height 18
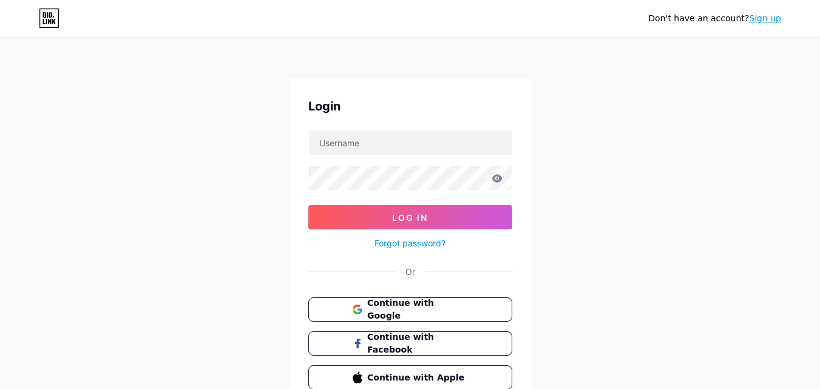
click at [395, 109] on div "Login" at bounding box center [410, 106] width 204 height 18
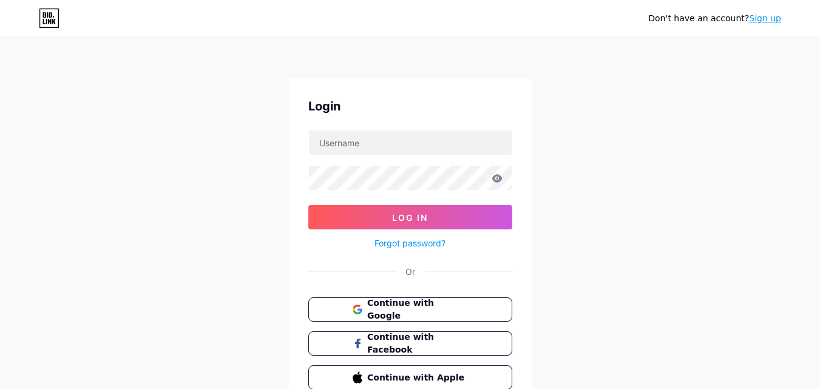
click at [395, 109] on div "Login" at bounding box center [410, 106] width 204 height 18
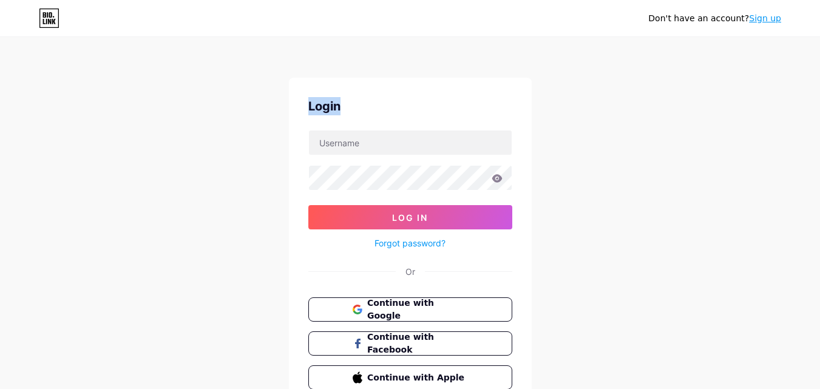
click at [395, 109] on div "Login" at bounding box center [410, 106] width 204 height 18
click at [396, 109] on div "Login" at bounding box center [410, 106] width 204 height 18
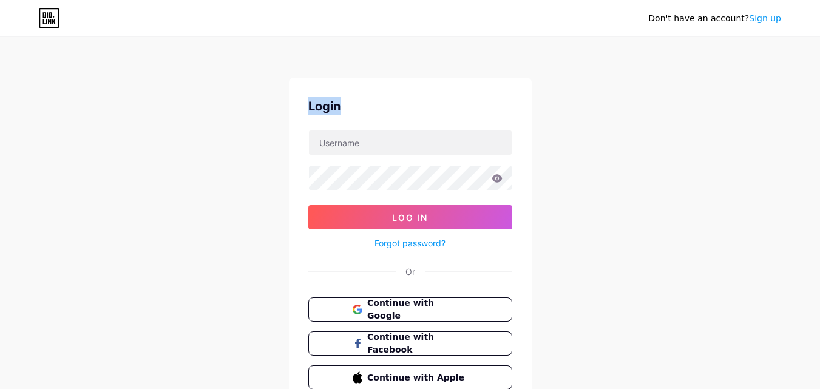
click at [396, 109] on div "Login" at bounding box center [410, 106] width 204 height 18
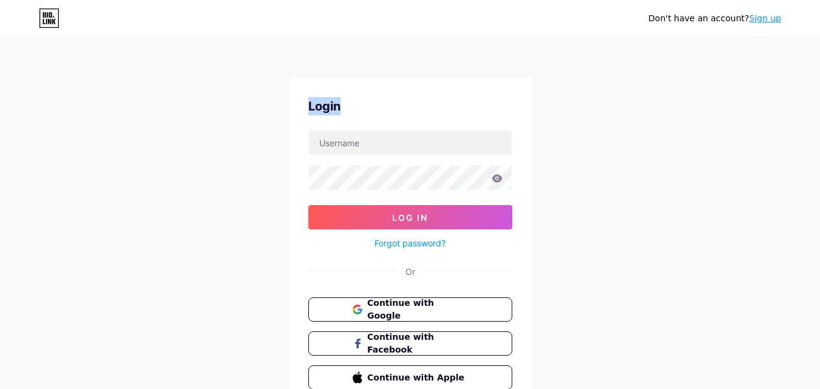
click at [396, 109] on div "Login" at bounding box center [410, 106] width 204 height 18
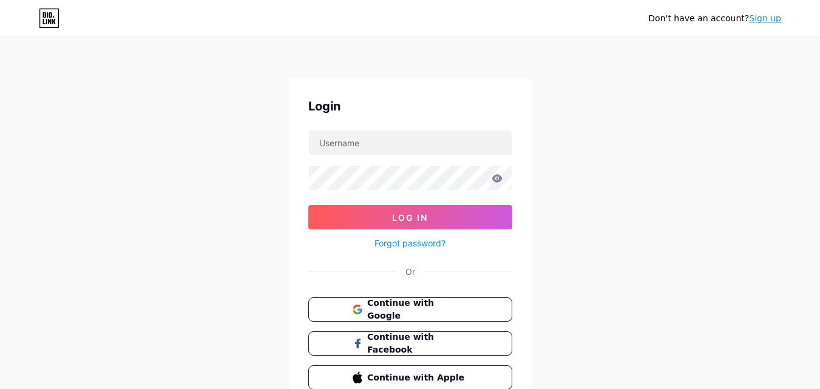
click at [396, 109] on div "Login" at bounding box center [410, 106] width 204 height 18
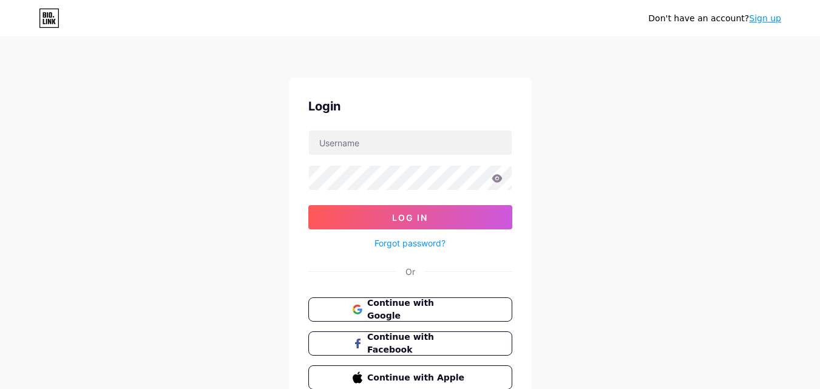
click at [396, 109] on div "Login" at bounding box center [410, 106] width 204 height 18
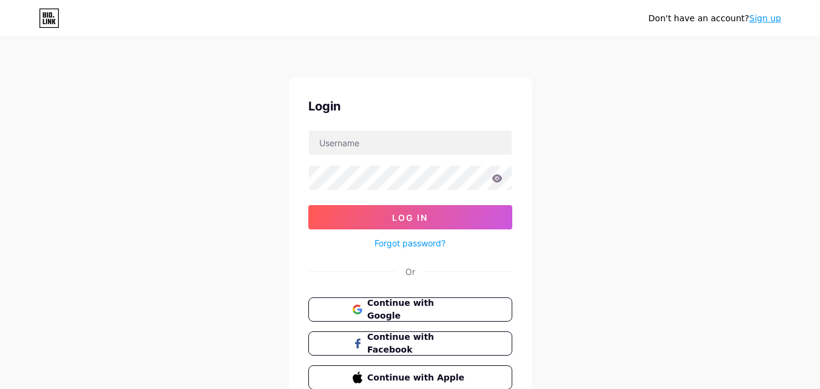
click at [396, 109] on div "Login" at bounding box center [410, 106] width 204 height 18
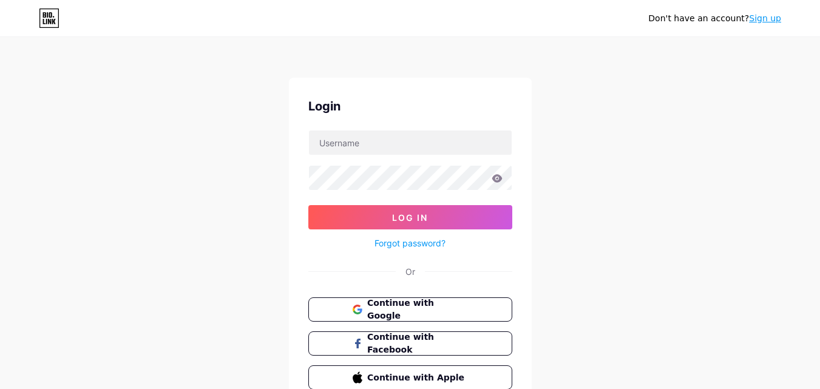
click at [396, 109] on div "Login" at bounding box center [410, 106] width 204 height 18
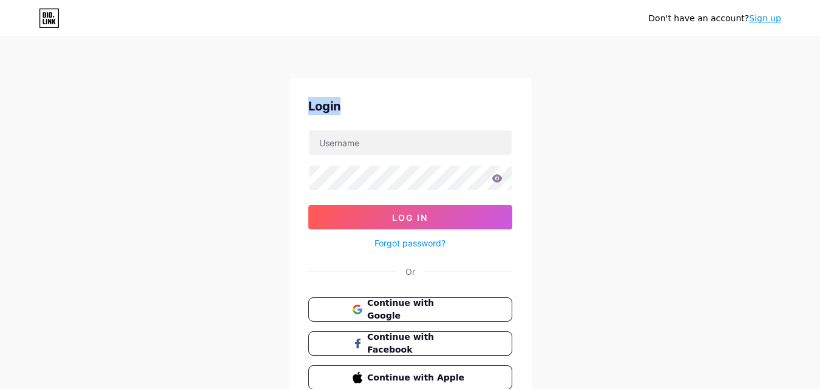
click at [396, 109] on div "Login" at bounding box center [410, 106] width 204 height 18
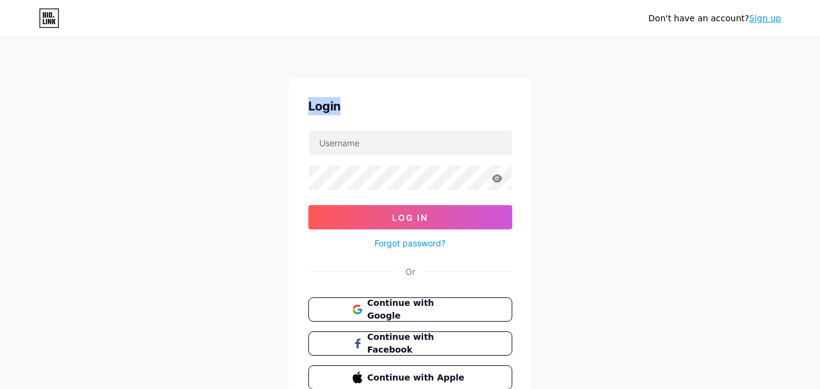
click at [396, 109] on div "Login" at bounding box center [410, 106] width 204 height 18
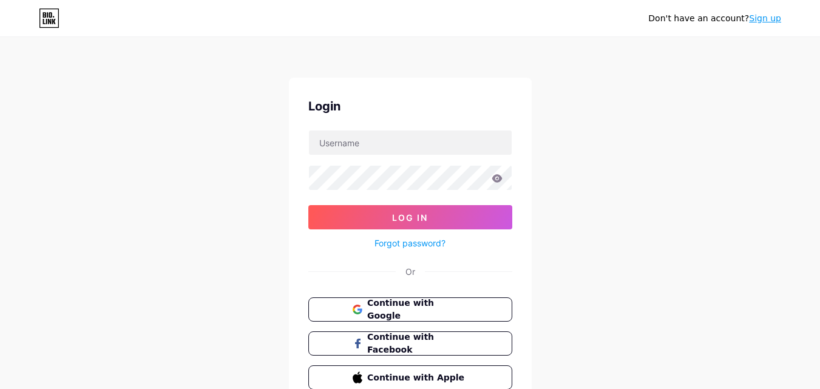
click at [396, 109] on div "Login" at bounding box center [410, 106] width 204 height 18
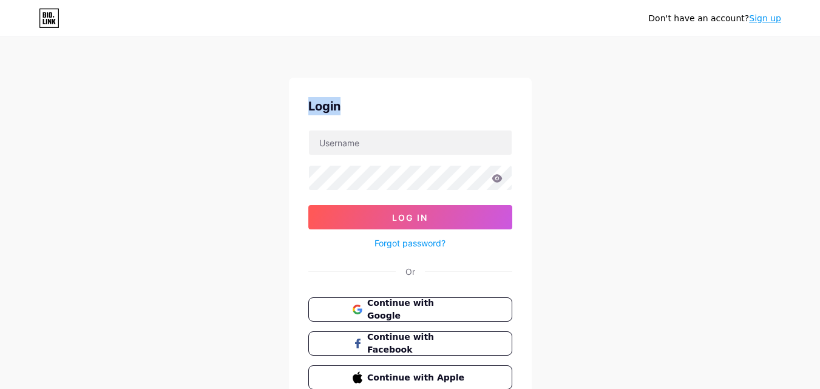
click at [396, 109] on div "Login" at bounding box center [410, 106] width 204 height 18
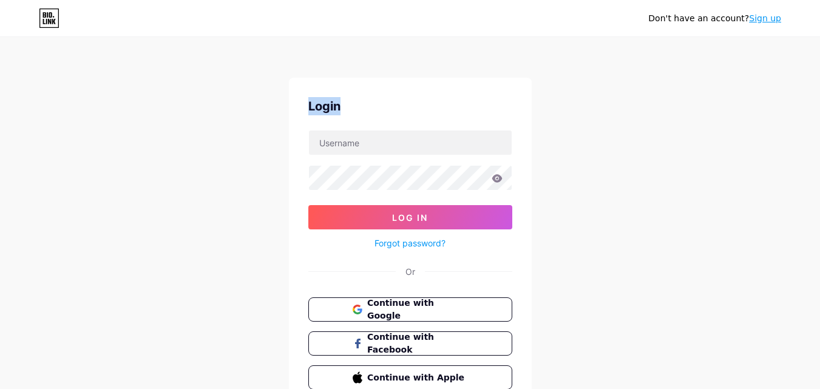
click at [396, 109] on div "Login" at bounding box center [410, 106] width 204 height 18
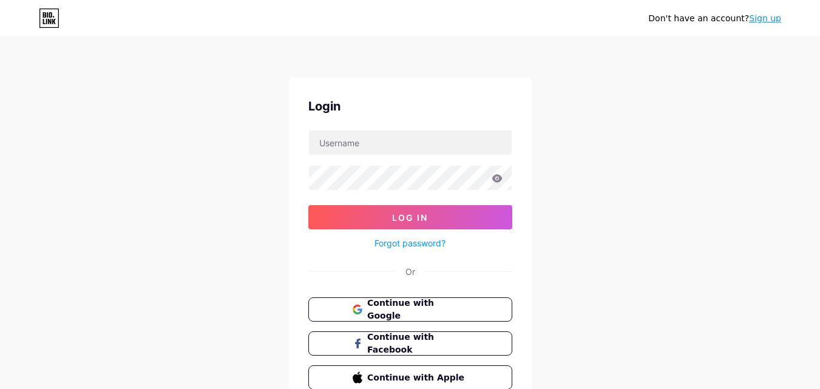
click at [396, 109] on div "Login" at bounding box center [410, 106] width 204 height 18
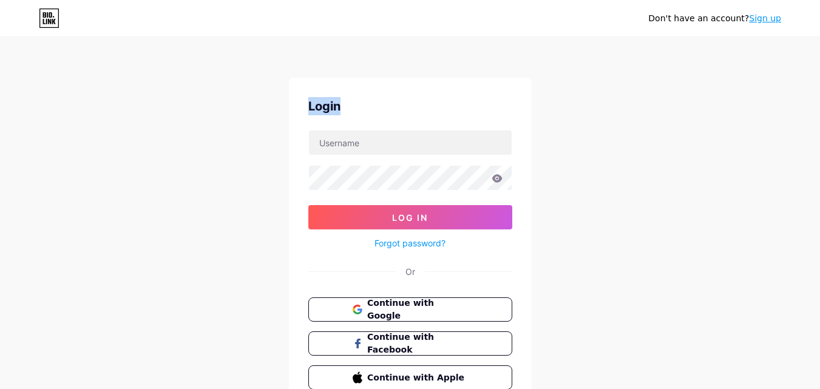
click at [396, 109] on div "Login" at bounding box center [410, 106] width 204 height 18
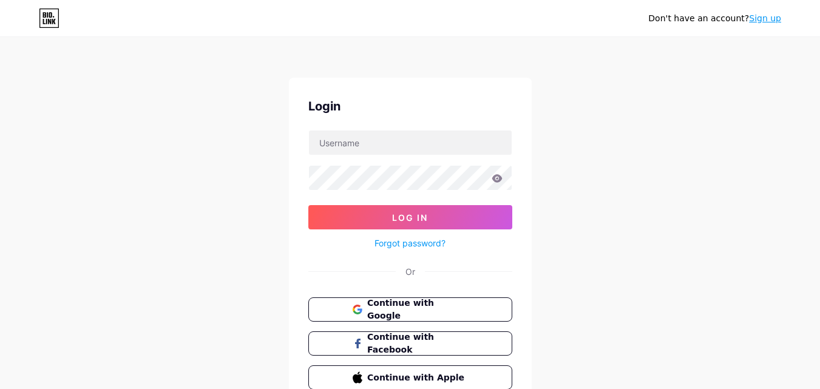
click at [396, 109] on div "Login" at bounding box center [410, 106] width 204 height 18
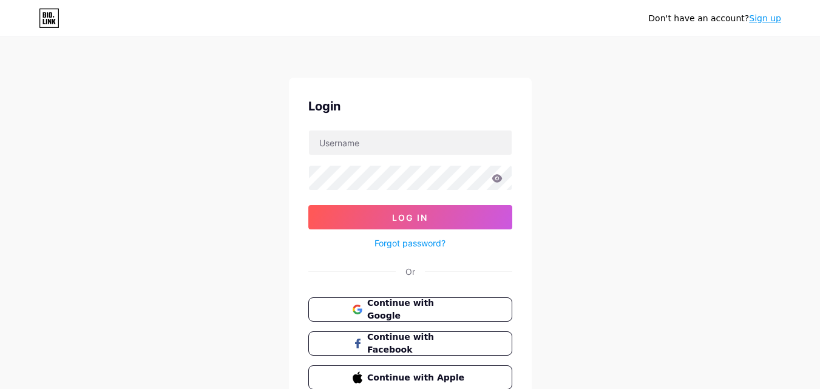
click at [396, 109] on div "Login" at bounding box center [410, 106] width 204 height 18
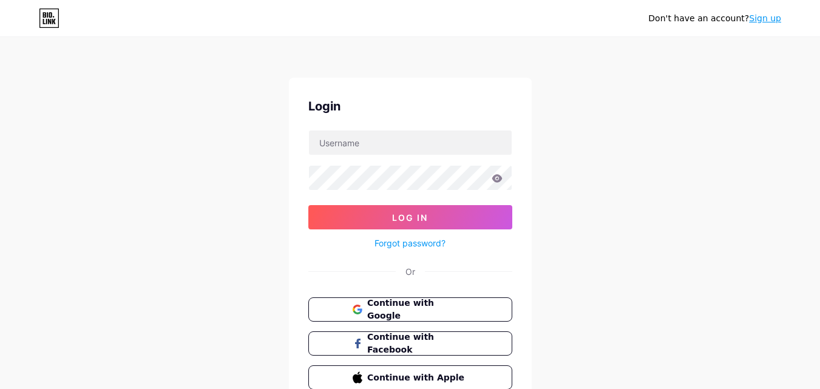
click at [396, 109] on div "Login" at bounding box center [410, 106] width 204 height 18
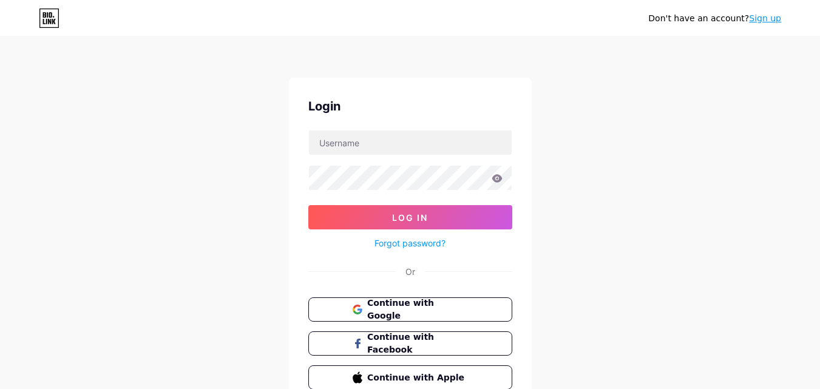
click at [396, 109] on div "Login" at bounding box center [410, 106] width 204 height 18
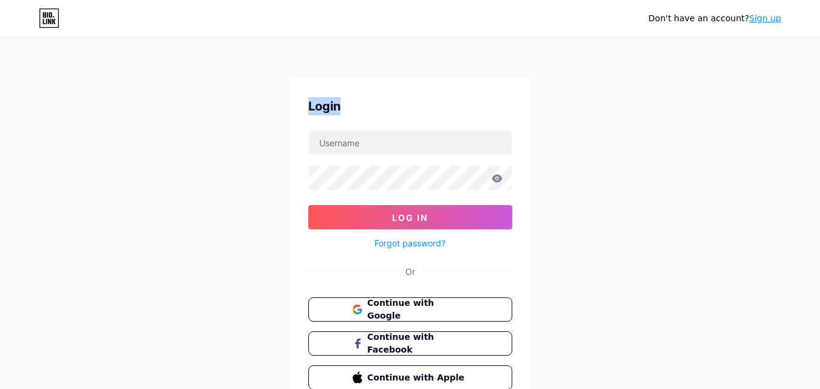
click at [396, 109] on div "Login" at bounding box center [410, 106] width 204 height 18
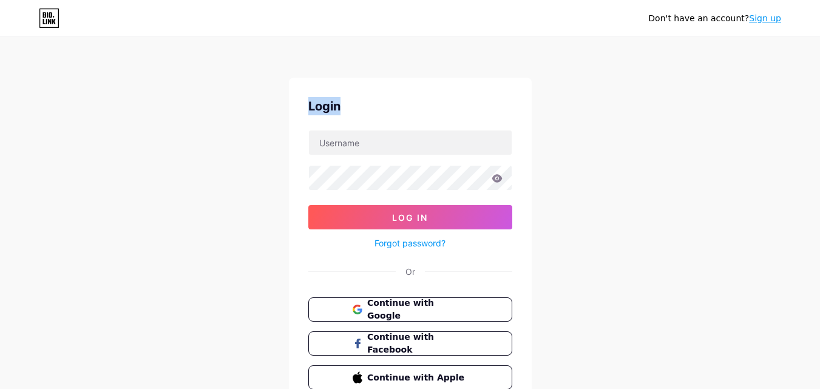
click at [396, 109] on div "Login" at bounding box center [410, 106] width 204 height 18
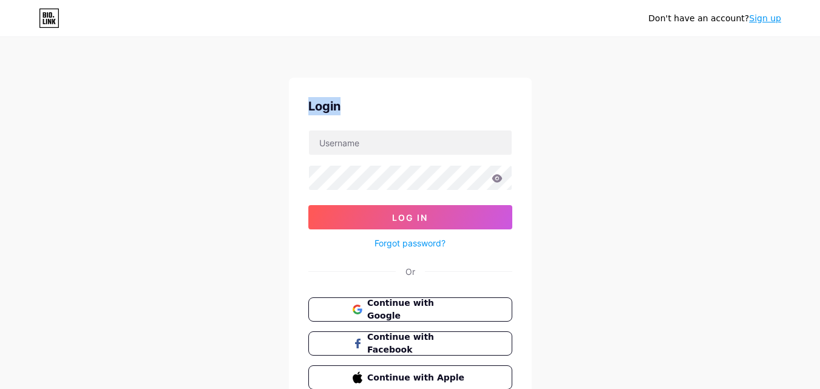
click at [396, 109] on div "Login" at bounding box center [410, 106] width 204 height 18
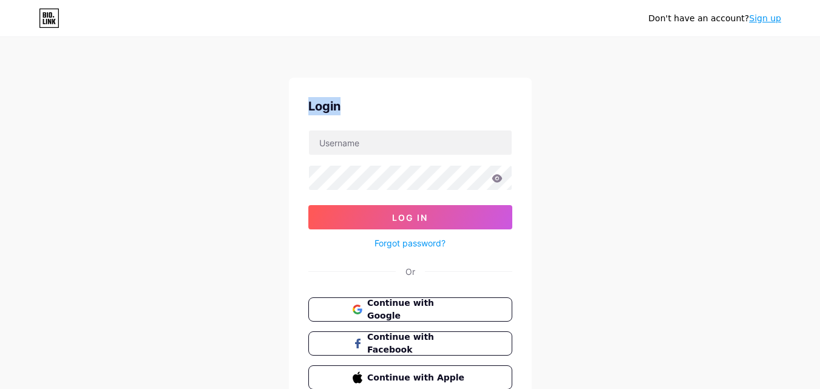
click at [396, 109] on div "Login" at bounding box center [410, 106] width 204 height 18
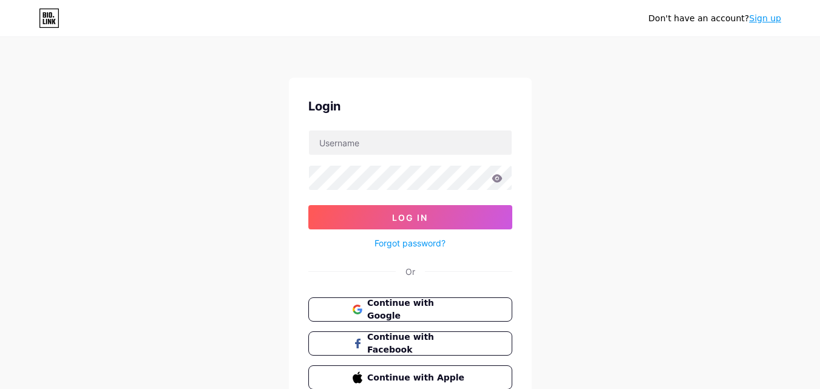
click at [396, 109] on div "Login" at bounding box center [410, 106] width 204 height 18
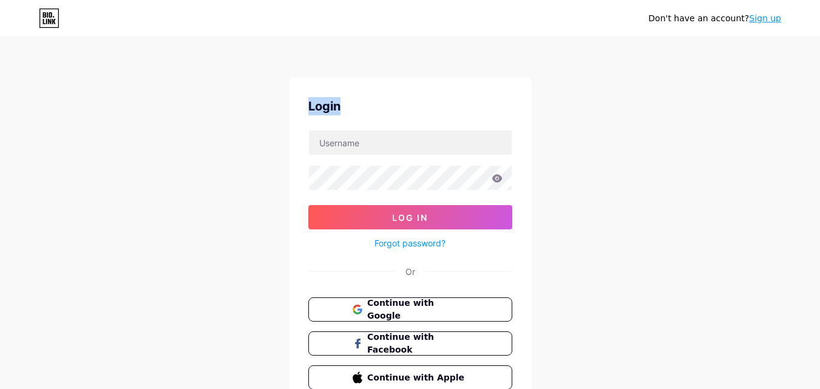
click at [396, 109] on div "Login" at bounding box center [410, 106] width 204 height 18
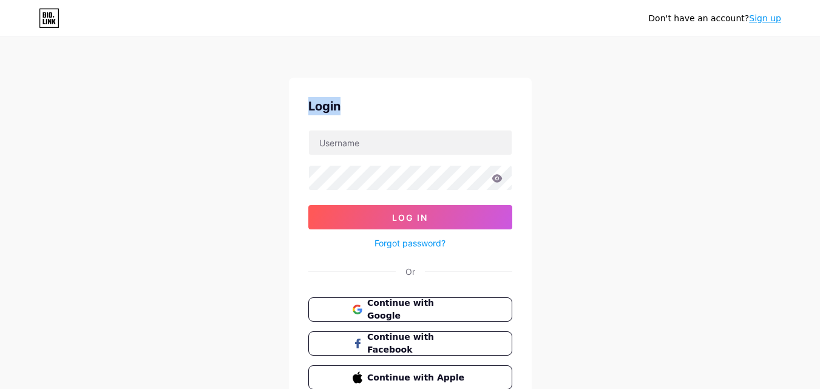
click at [396, 109] on div "Login" at bounding box center [410, 106] width 204 height 18
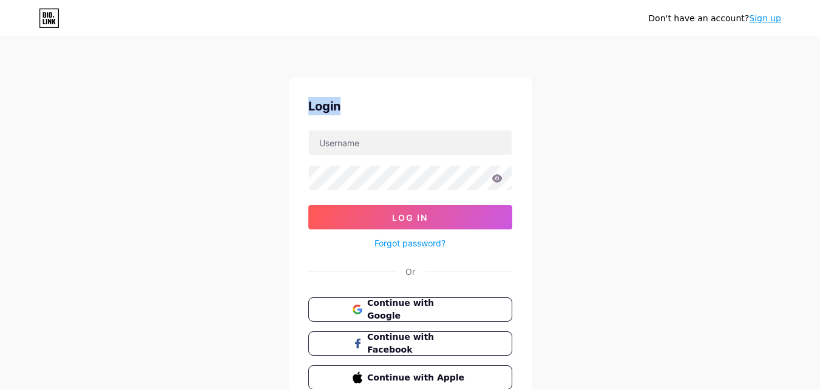
click at [396, 109] on div "Login" at bounding box center [410, 106] width 204 height 18
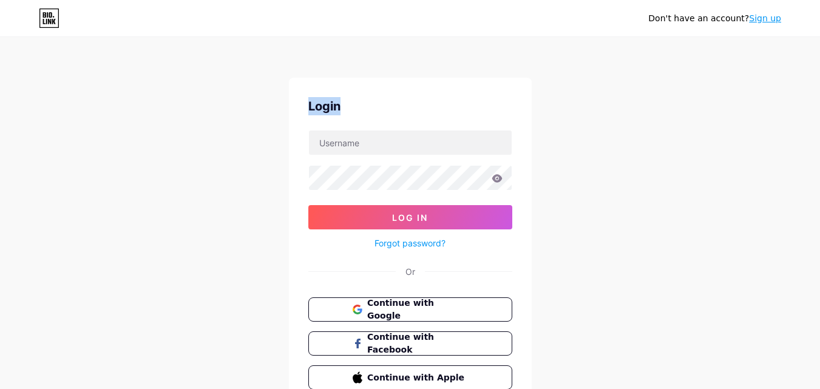
click at [396, 109] on div "Login" at bounding box center [410, 106] width 204 height 18
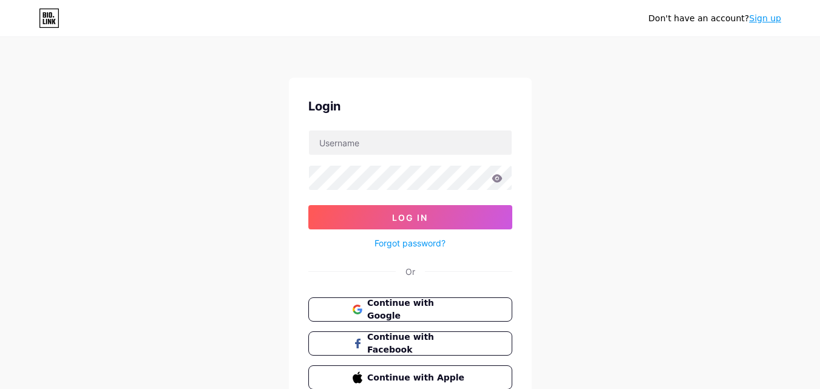
click at [396, 109] on div "Login" at bounding box center [410, 106] width 204 height 18
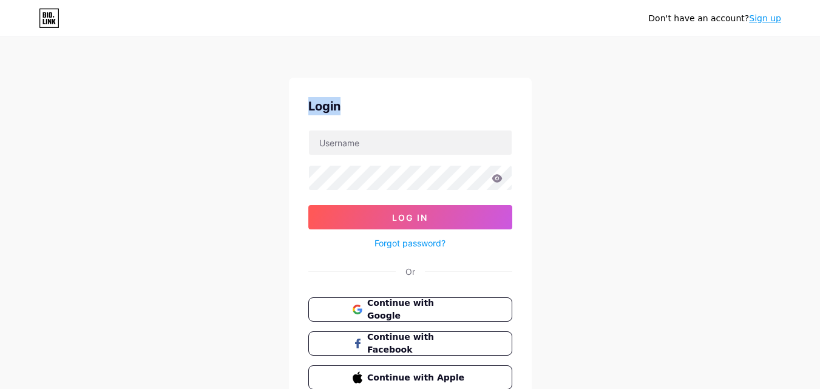
click at [396, 109] on div "Login" at bounding box center [410, 106] width 204 height 18
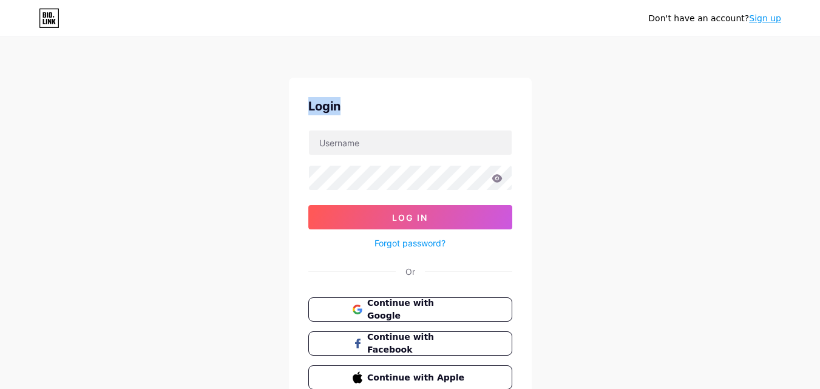
click at [396, 109] on div "Login" at bounding box center [410, 106] width 204 height 18
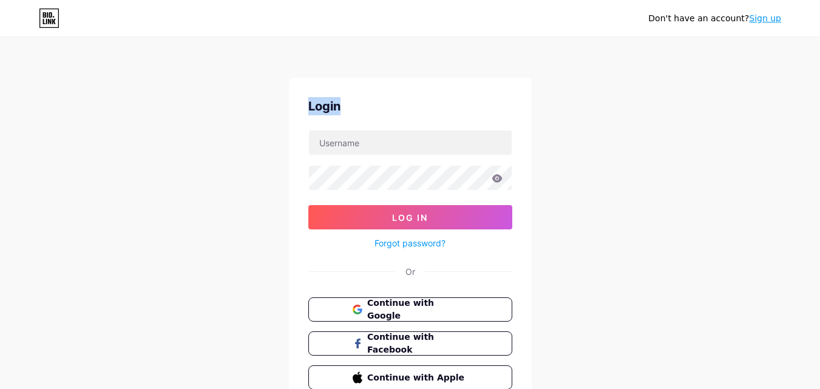
click at [396, 109] on div "Login" at bounding box center [410, 106] width 204 height 18
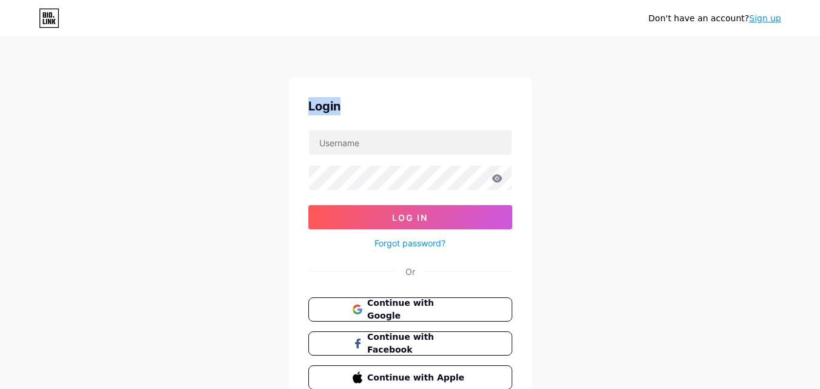
click at [396, 109] on div "Login" at bounding box center [410, 106] width 204 height 18
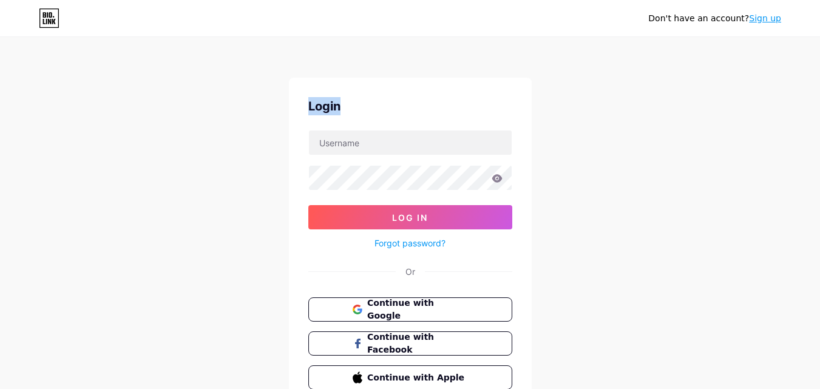
click at [396, 109] on div "Login" at bounding box center [410, 106] width 204 height 18
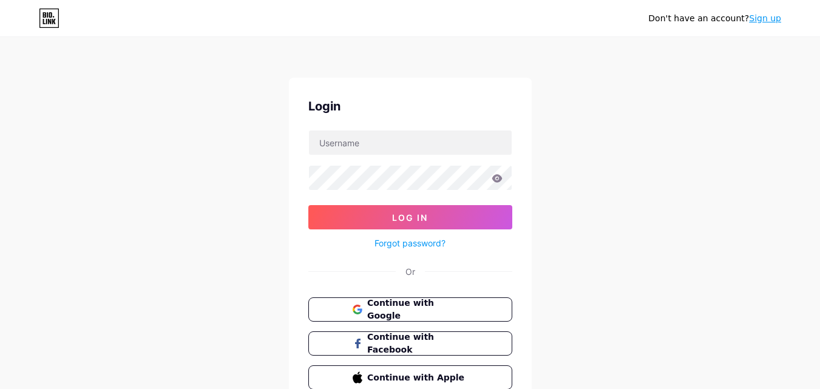
click at [396, 109] on div "Login" at bounding box center [410, 106] width 204 height 18
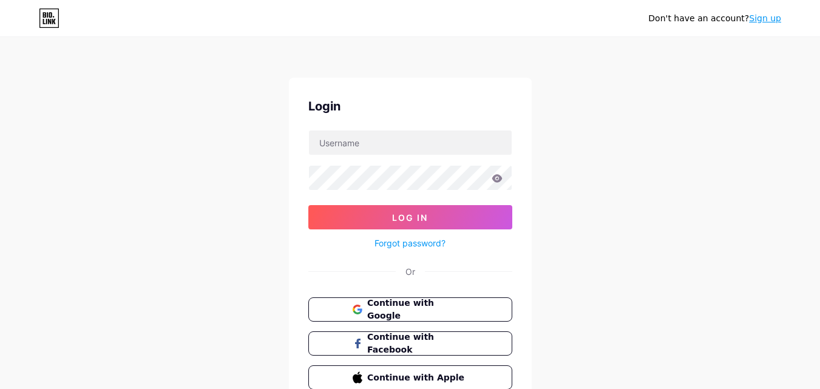
click at [396, 109] on div "Login" at bounding box center [410, 106] width 204 height 18
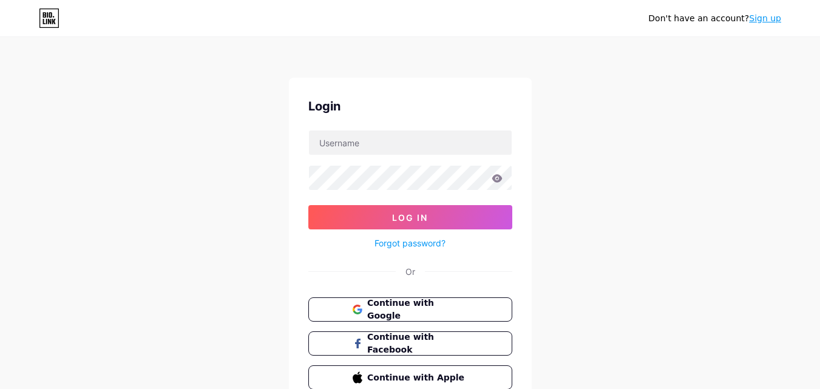
click at [396, 109] on div "Login" at bounding box center [410, 106] width 204 height 18
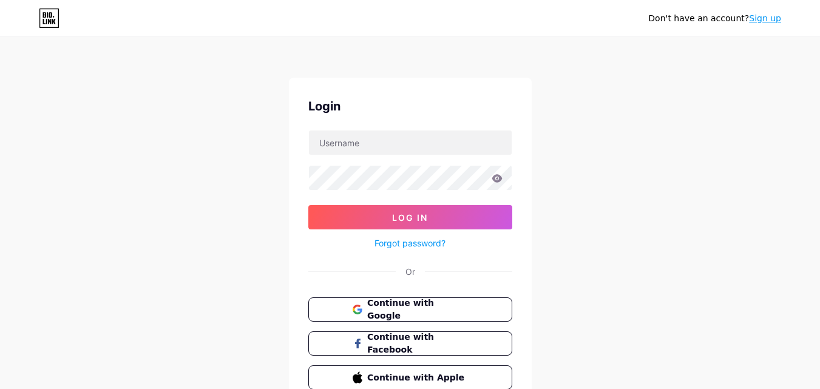
click at [396, 109] on div "Login" at bounding box center [410, 106] width 204 height 18
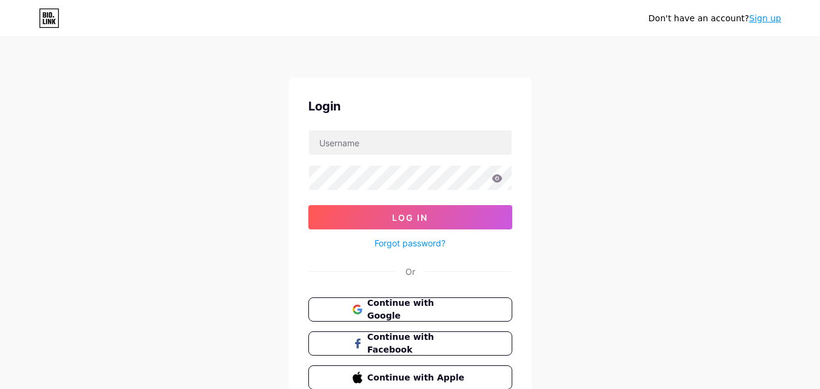
click at [396, 109] on div "Login" at bounding box center [410, 106] width 204 height 18
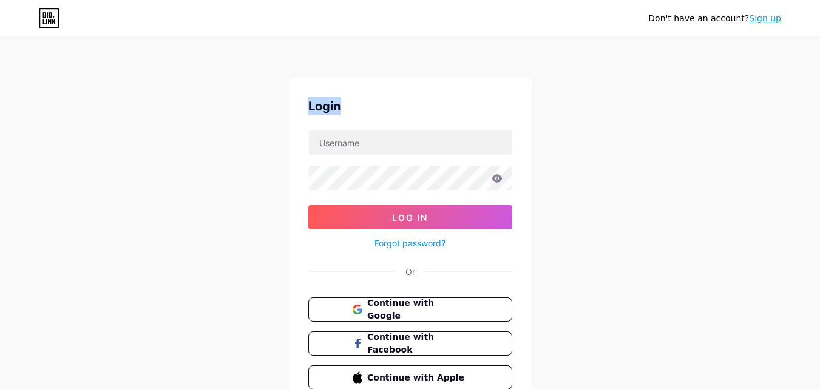
click at [396, 109] on div "Login" at bounding box center [410, 106] width 204 height 18
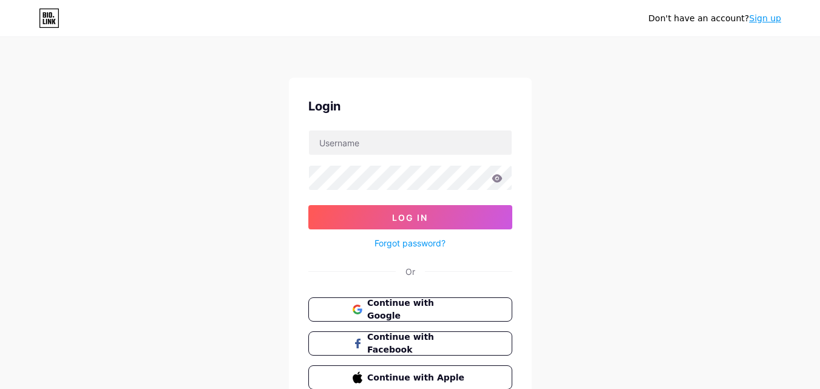
click at [396, 109] on div "Login" at bounding box center [410, 106] width 204 height 18
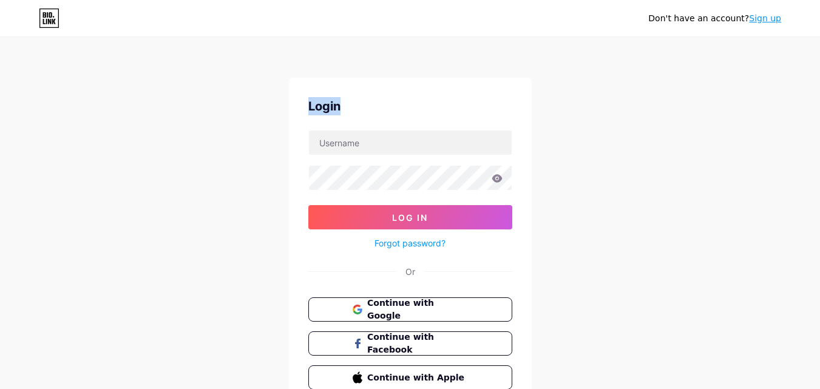
click at [396, 109] on div "Login" at bounding box center [410, 106] width 204 height 18
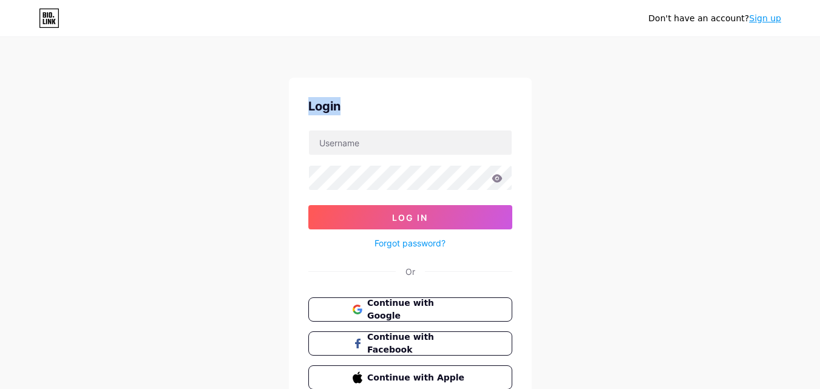
click at [396, 109] on div "Login" at bounding box center [410, 106] width 204 height 18
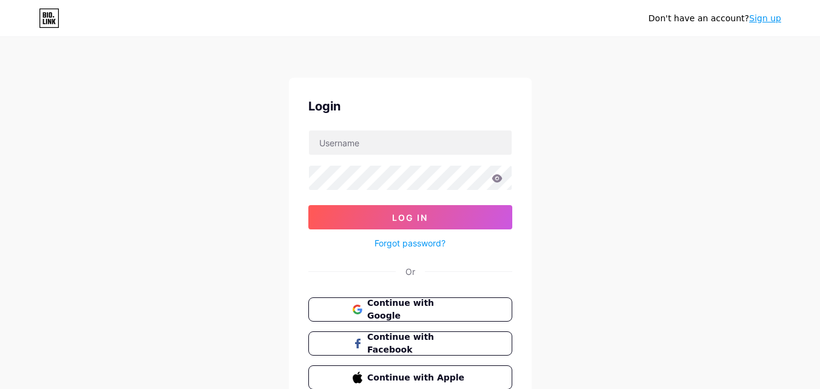
click at [396, 109] on div "Login" at bounding box center [410, 106] width 204 height 18
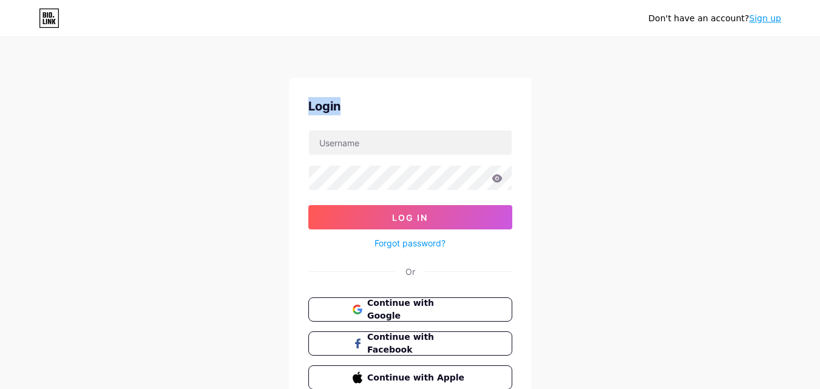
click at [396, 109] on div "Login" at bounding box center [410, 106] width 204 height 18
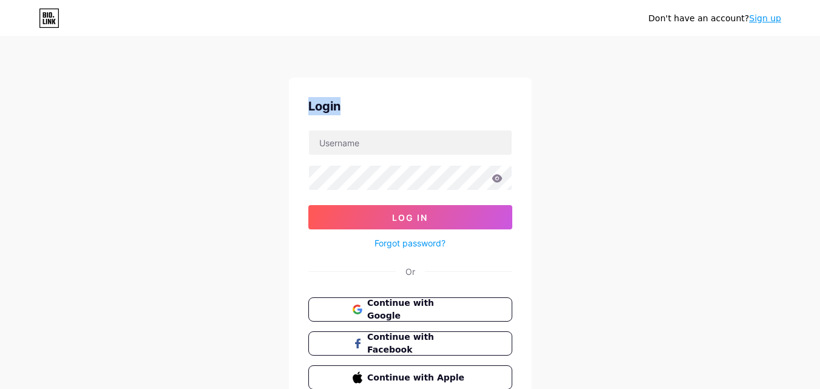
click at [396, 109] on div "Login" at bounding box center [410, 106] width 204 height 18
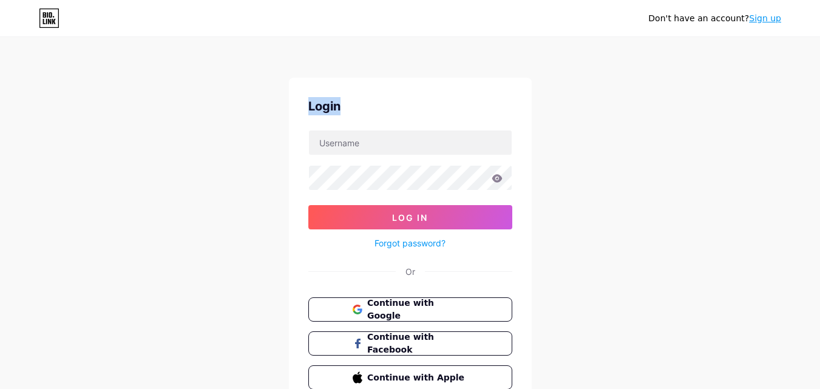
click at [396, 109] on div "Login" at bounding box center [410, 106] width 204 height 18
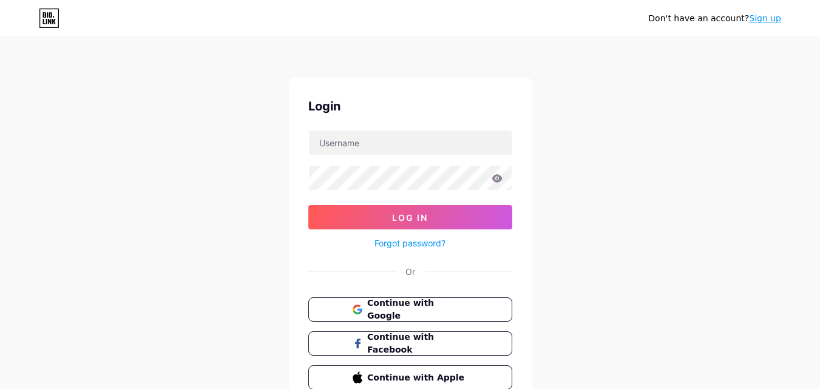
click at [396, 109] on div "Login" at bounding box center [410, 106] width 204 height 18
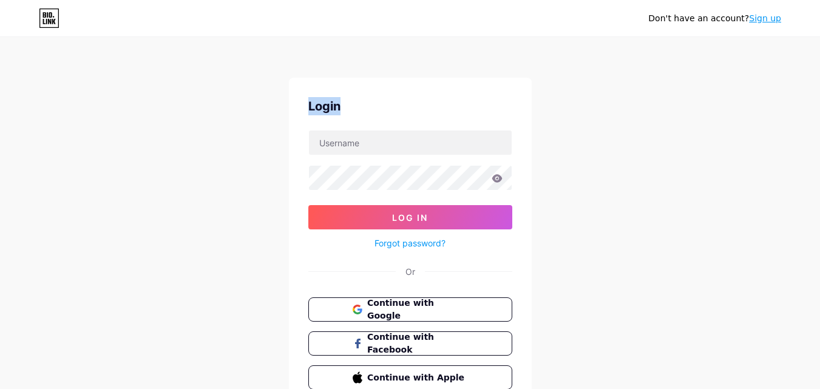
click at [396, 109] on div "Login" at bounding box center [410, 106] width 204 height 18
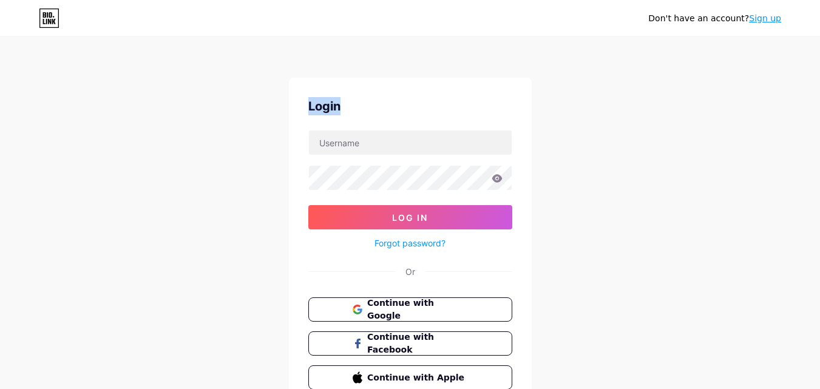
click at [396, 109] on div "Login" at bounding box center [410, 106] width 204 height 18
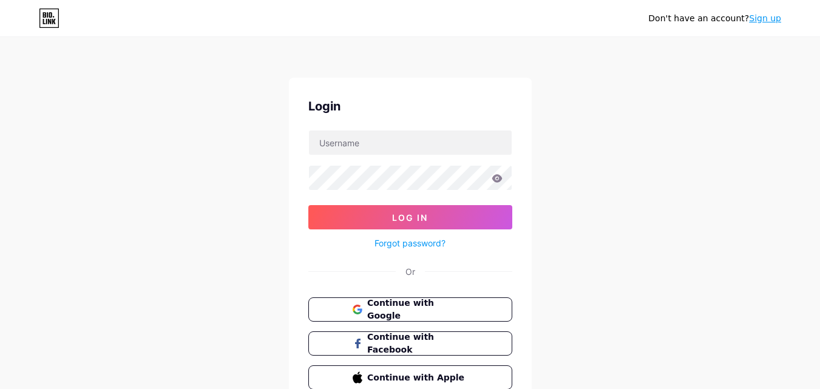
click at [405, 91] on div "Login Log In Forgot password? Or Continue with Google Continue with Facebook Co…" at bounding box center [410, 243] width 243 height 331
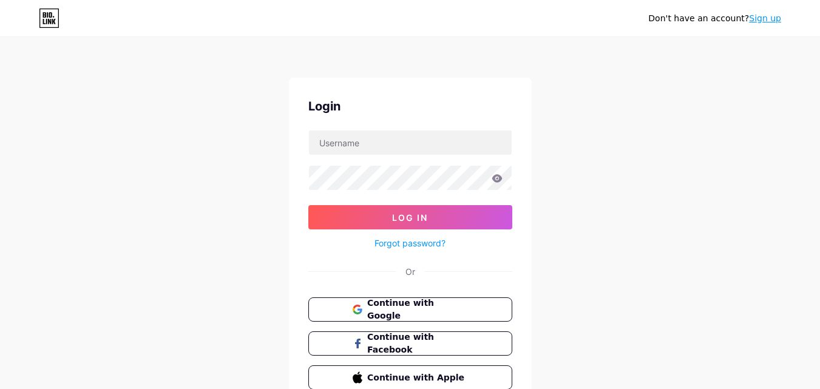
click at [405, 91] on div "Login Log In Forgot password? Or Continue with Google Continue with Facebook Co…" at bounding box center [410, 243] width 243 height 331
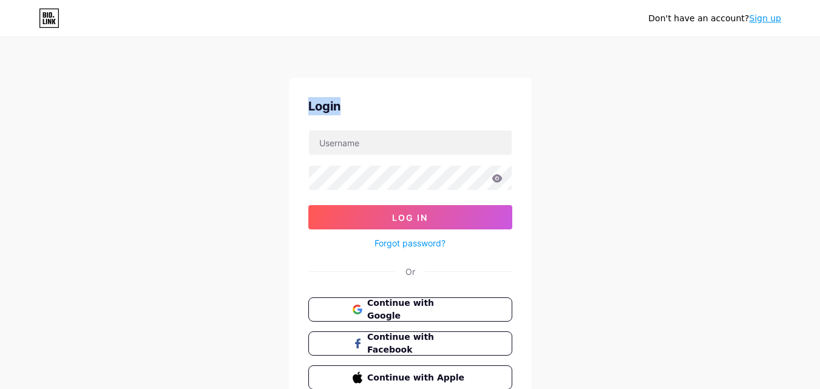
click at [405, 91] on div "Login Log In Forgot password? Or Continue with Google Continue with Facebook Co…" at bounding box center [410, 243] width 243 height 331
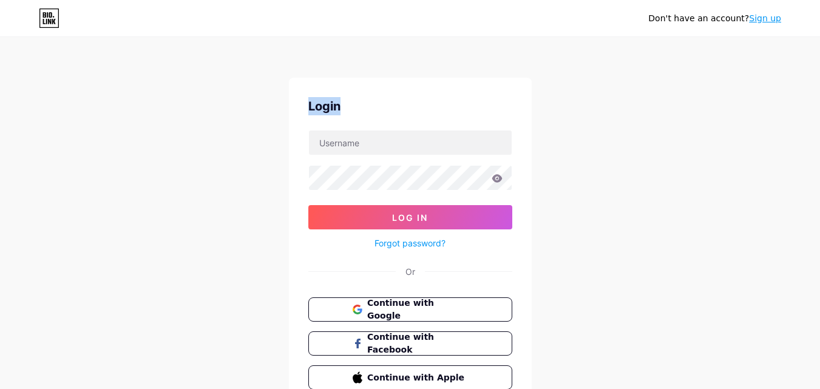
click at [405, 91] on div "Login Log In Forgot password? Or Continue with Google Continue with Facebook Co…" at bounding box center [410, 243] width 243 height 331
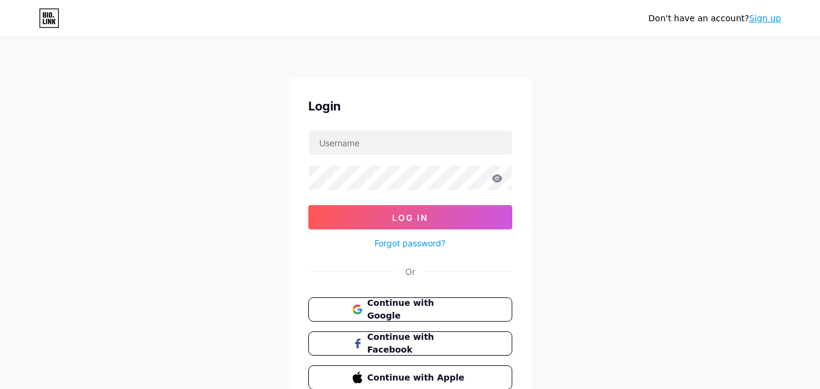
click
